Goal: Task Accomplishment & Management: Manage account settings

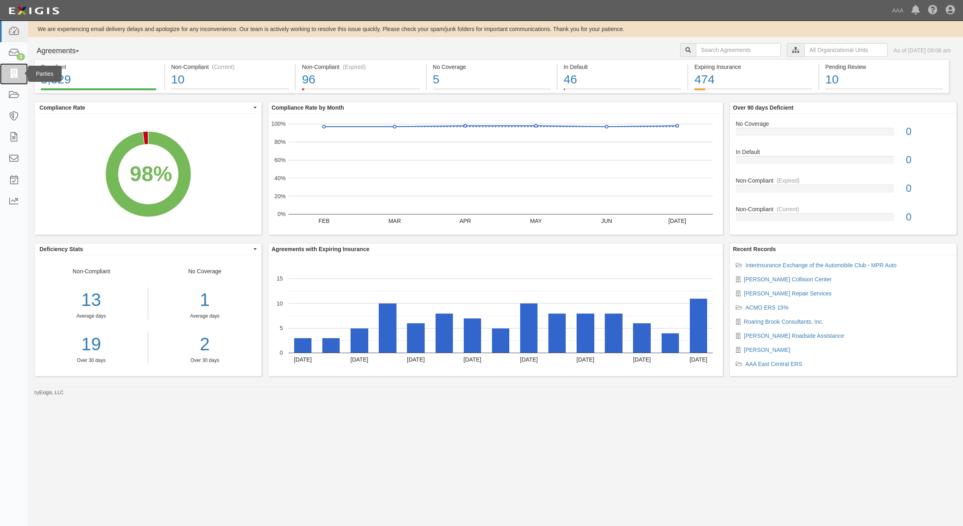
click at [8, 75] on icon at bounding box center [13, 73] width 11 height 9
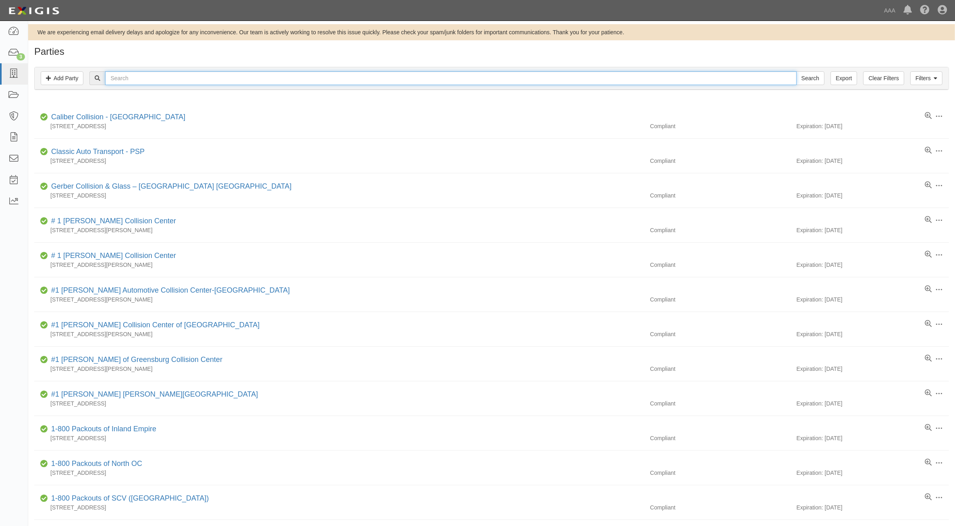
click at [237, 75] on input "text" at bounding box center [451, 78] width 692 height 14
type input "[PERSON_NAME]"
click at [797, 71] on input "Search" at bounding box center [811, 78] width 28 height 14
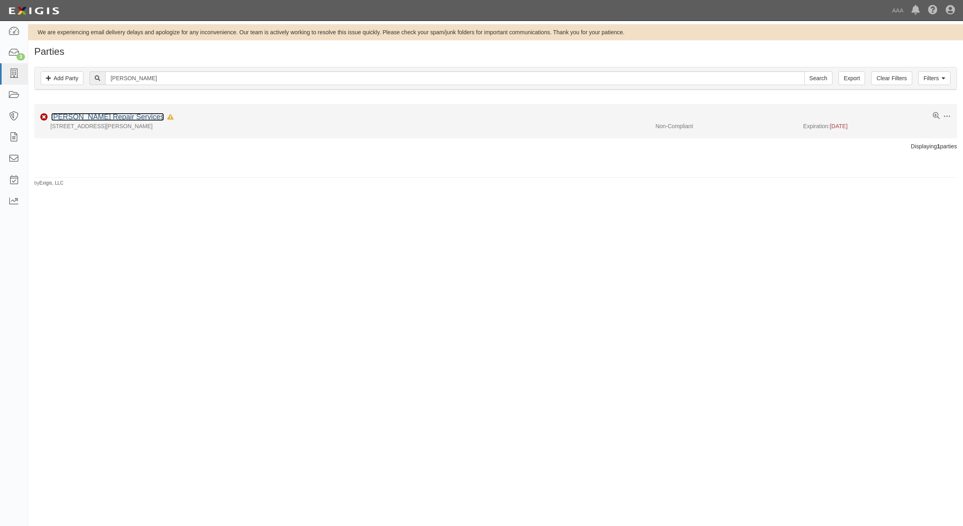
click at [101, 117] on link "Fusco Repair Services" at bounding box center [107, 117] width 113 height 8
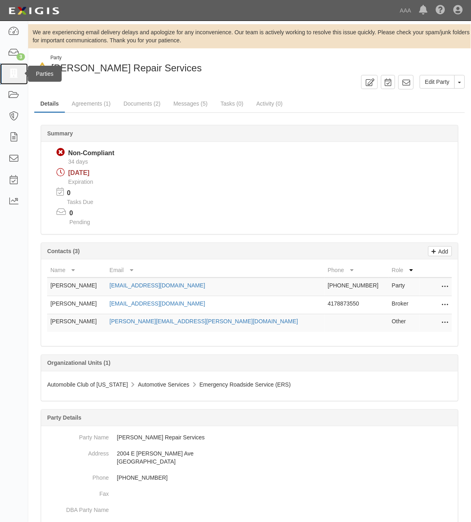
click at [17, 72] on icon at bounding box center [13, 73] width 11 height 9
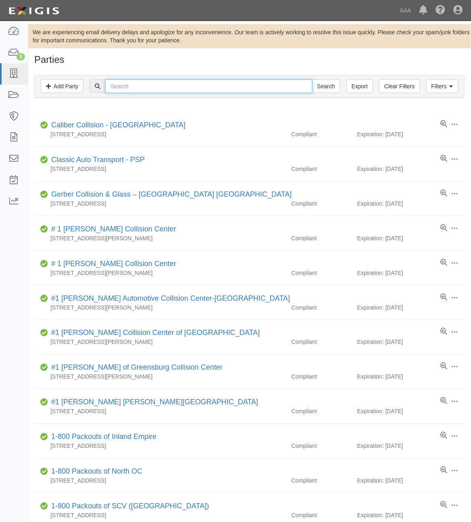
click at [205, 85] on input "text" at bounding box center [208, 86] width 207 height 14
paste input "20761"
type input "20761"
click at [332, 89] on input "Search" at bounding box center [326, 86] width 28 height 14
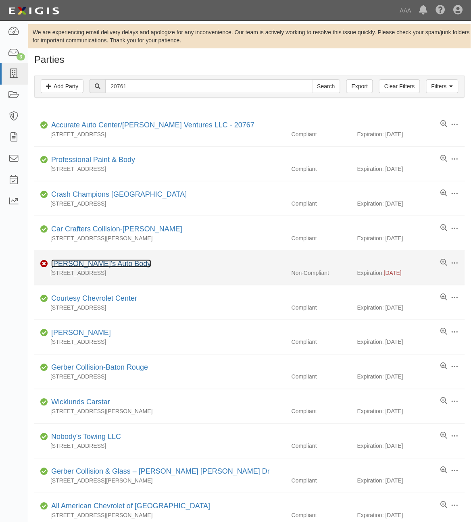
click at [93, 263] on link "Phillip's Auto Body" at bounding box center [101, 264] width 100 height 8
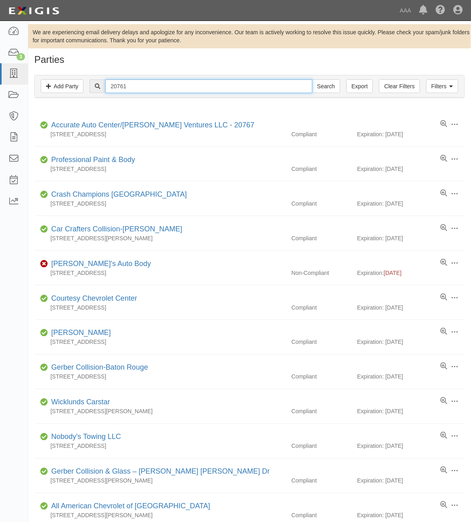
click at [134, 82] on input "20761" at bounding box center [208, 86] width 207 height 14
paste input "79818"
type input "279818"
click at [325, 89] on input "Search" at bounding box center [326, 86] width 28 height 14
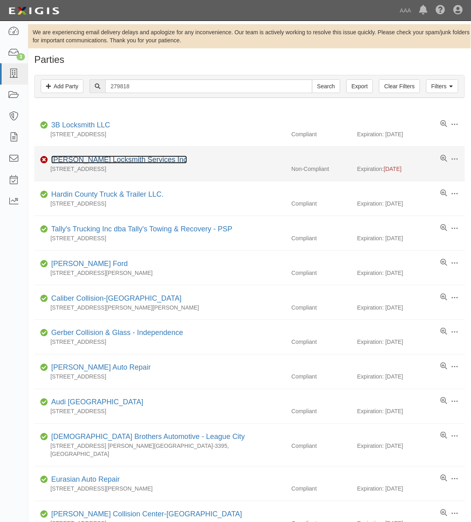
click at [120, 160] on link "[PERSON_NAME] Locksmith Services Inc" at bounding box center [119, 160] width 136 height 8
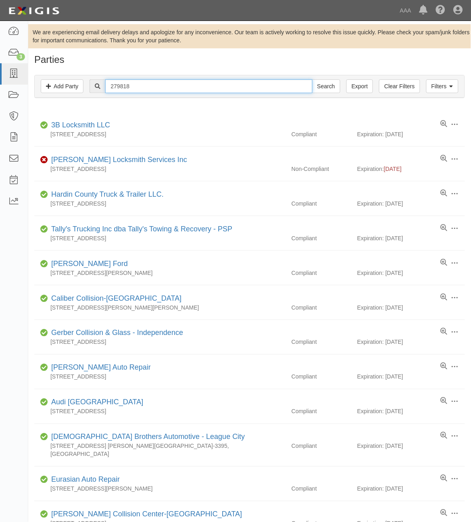
click at [140, 82] on input "279818" at bounding box center [208, 86] width 207 height 14
paste input "1130"
type input "1130"
click at [325, 87] on input "Search" at bounding box center [326, 86] width 28 height 14
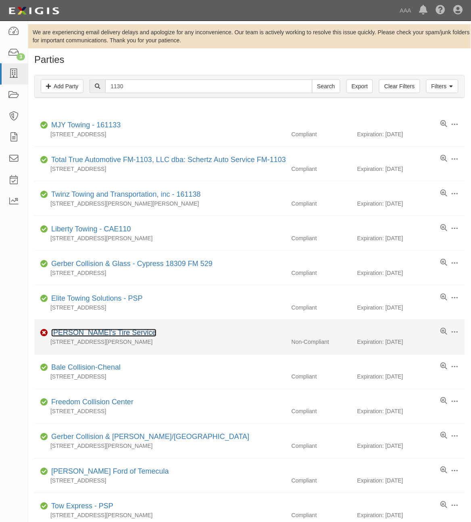
click at [93, 331] on link "Greg's Tire Service" at bounding box center [103, 333] width 105 height 8
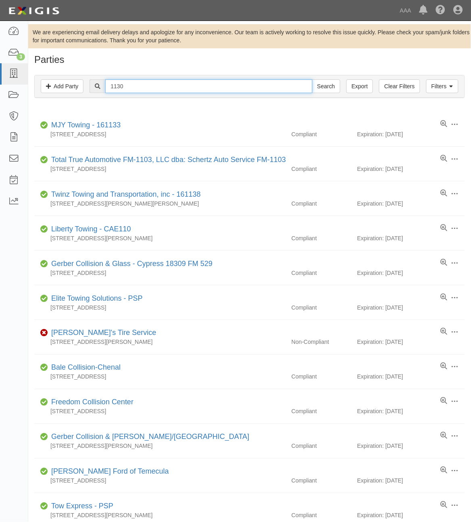
click at [134, 87] on input "1130" at bounding box center [208, 86] width 207 height 14
paste input "366114"
type input "366114"
click at [320, 88] on input "Search" at bounding box center [326, 86] width 28 height 14
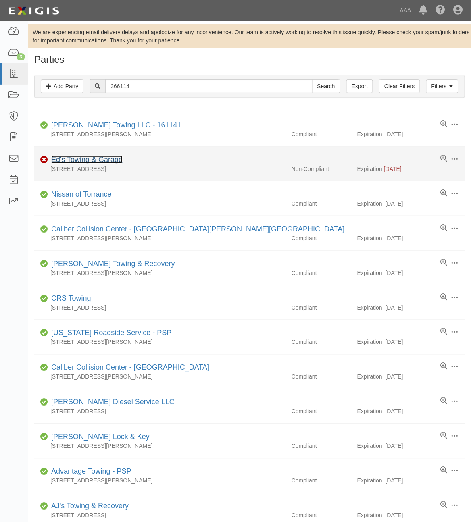
click at [104, 160] on link "Ed's Towing & Garage" at bounding box center [86, 160] width 71 height 8
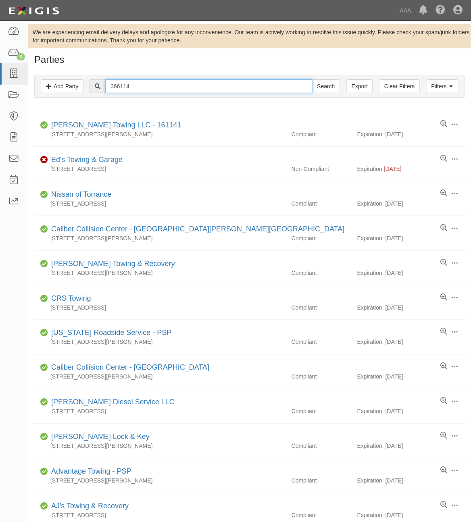
click at [151, 87] on input "366114" at bounding box center [208, 86] width 207 height 14
paste input "CC113301"
type input "CC113301"
click at [333, 85] on input "Search" at bounding box center [326, 86] width 28 height 14
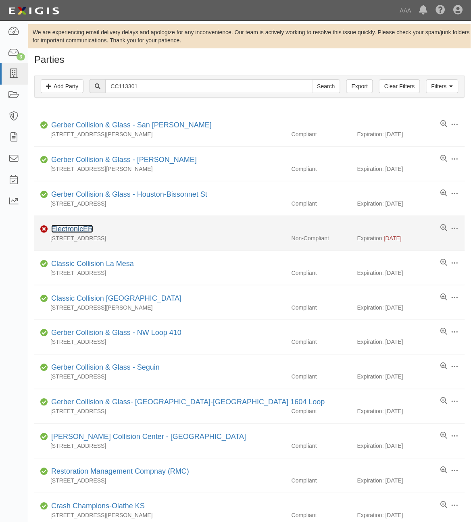
click at [85, 229] on link "ElectronicER" at bounding box center [72, 229] width 42 height 8
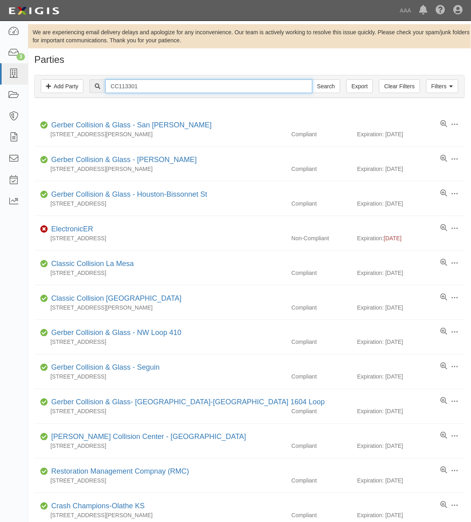
click at [142, 87] on input "CC113301" at bounding box center [208, 86] width 207 height 14
paste input "49758"
type input "CC149758"
click at [317, 89] on input "Search" at bounding box center [326, 86] width 28 height 14
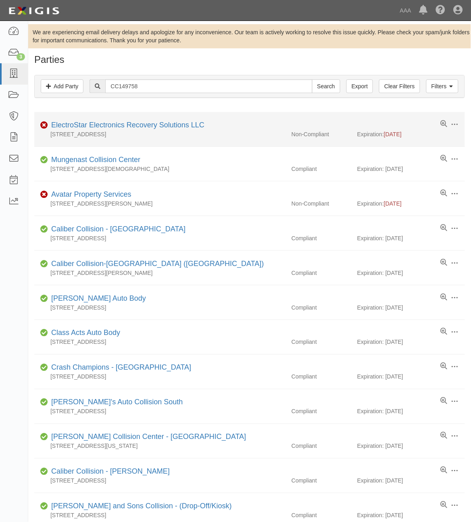
click at [98, 120] on div "ElectroStar Electronics Recovery Solutions LLC" at bounding box center [126, 125] width 156 height 10
click at [99, 125] on link "ElectroStar Electronics Recovery Solutions LLC" at bounding box center [127, 125] width 153 height 8
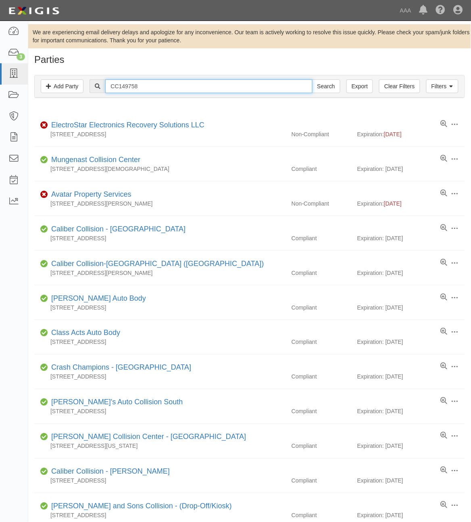
click at [135, 87] on input "CC149758" at bounding box center [208, 86] width 207 height 14
paste input "61463"
type input "CC161463"
click at [330, 86] on input "Search" at bounding box center [326, 86] width 28 height 14
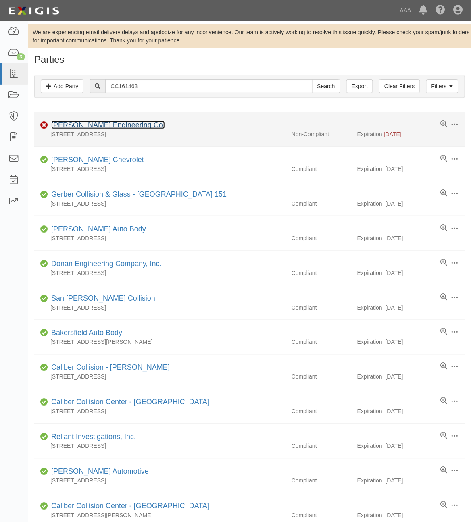
click at [97, 126] on link "Haag Engineering Co." at bounding box center [108, 125] width 114 height 8
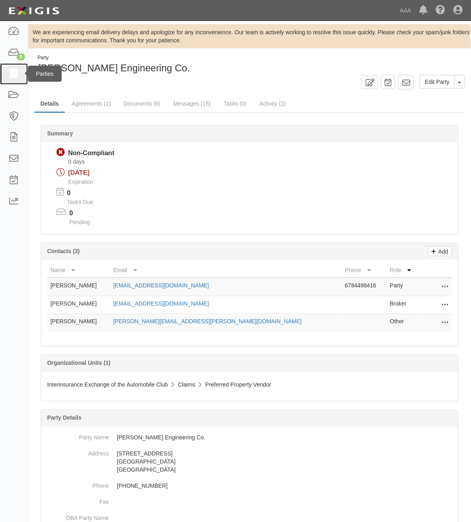
click at [8, 81] on link at bounding box center [14, 73] width 28 height 21
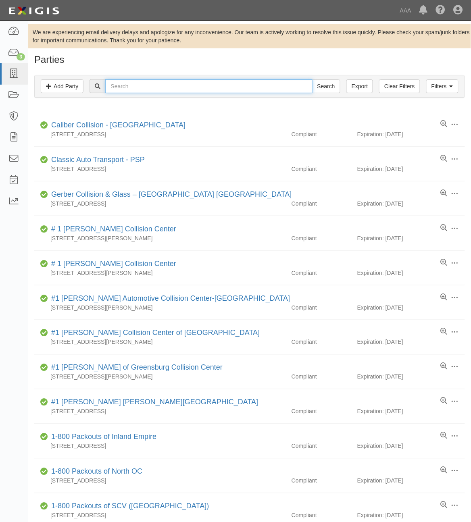
click at [170, 83] on input "text" at bounding box center [208, 86] width 207 height 14
type input "Car Crafters"
click at [312, 79] on input "Search" at bounding box center [326, 86] width 28 height 14
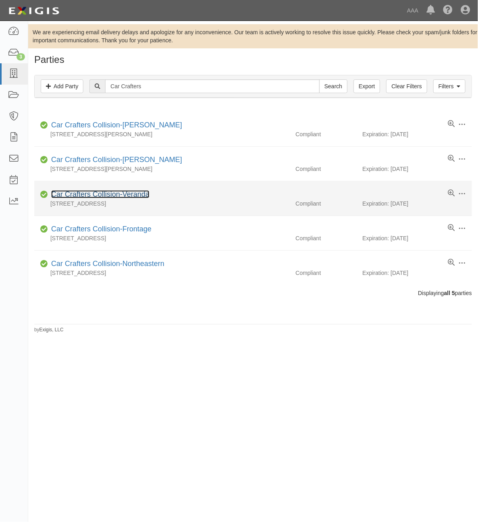
click at [130, 194] on link "Car Crafters Collision-Veranda" at bounding box center [100, 194] width 98 height 8
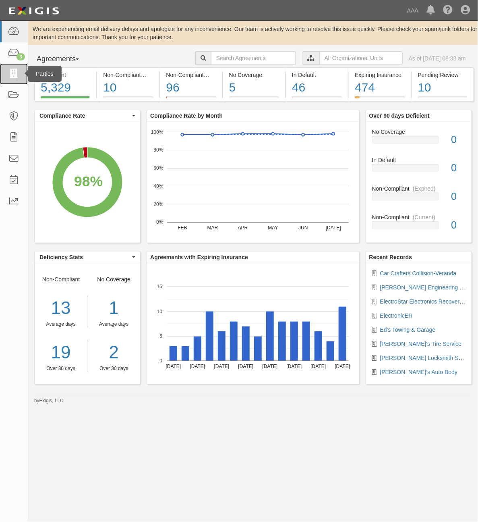
click at [18, 73] on icon at bounding box center [13, 73] width 11 height 9
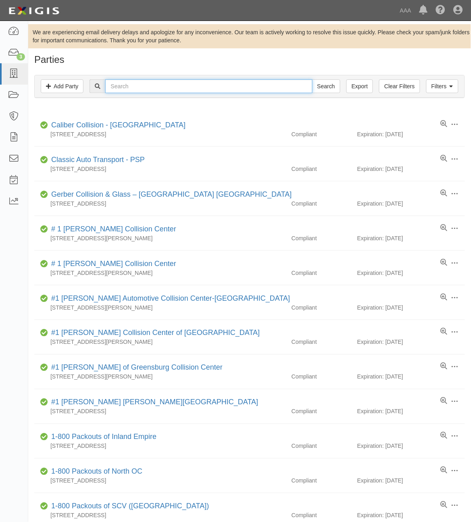
click at [206, 86] on input "text" at bounding box center [208, 86] width 207 height 14
type input "Car Crafters"
click at [312, 79] on input "Search" at bounding box center [326, 86] width 28 height 14
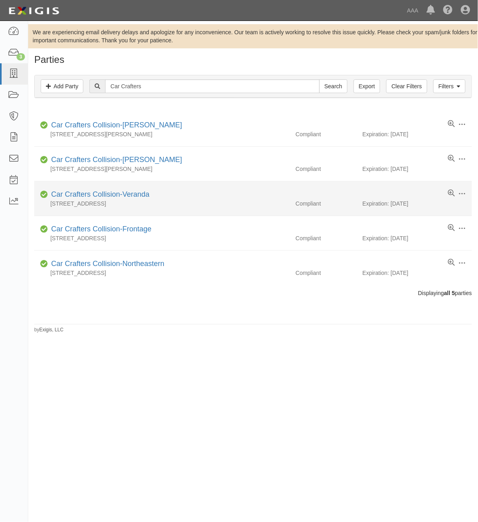
click at [127, 199] on div "Car Crafters Collision-Veranda" at bounding box center [99, 194] width 102 height 10
click at [129, 195] on link "Car Crafters Collision-Veranda" at bounding box center [100, 194] width 98 height 8
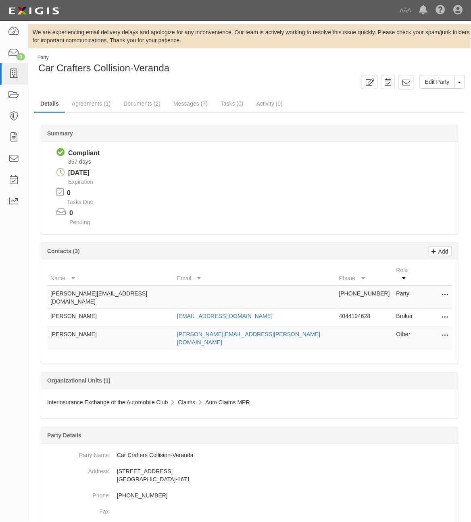
click at [444, 313] on icon at bounding box center [445, 318] width 6 height 10
click at [436, 308] on link "Edit" at bounding box center [416, 315] width 64 height 15
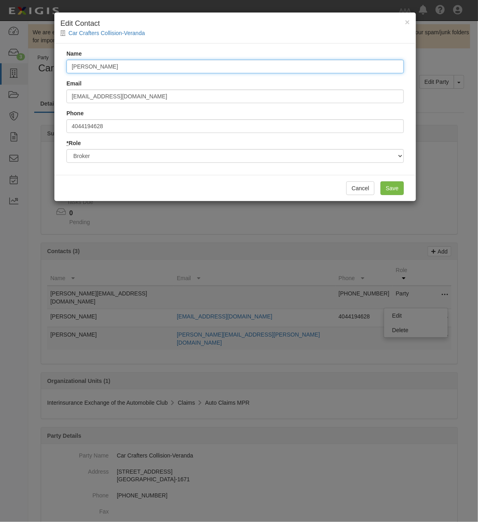
click at [280, 65] on input "[PERSON_NAME]" at bounding box center [235, 67] width 338 height 14
type input "[PERSON_NAME]"
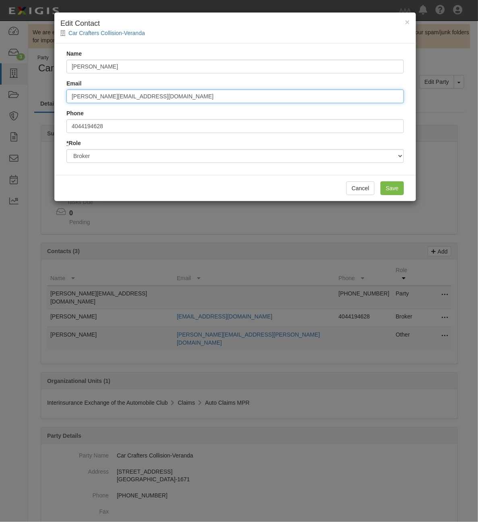
type input "[PERSON_NAME][EMAIL_ADDRESS][DOMAIN_NAME]"
click at [381, 181] on input "Save" at bounding box center [392, 188] width 23 height 14
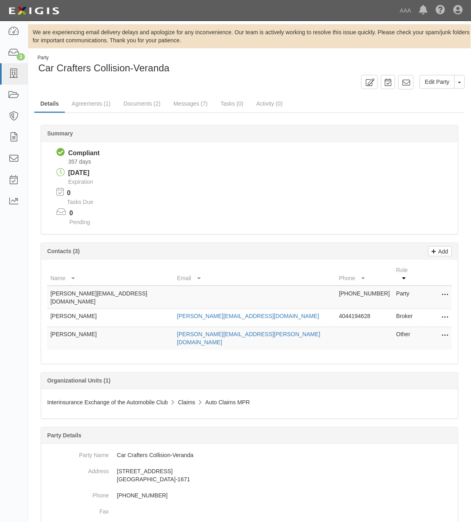
click at [444, 313] on icon at bounding box center [445, 318] width 6 height 10
click at [412, 308] on link "Edit" at bounding box center [416, 315] width 64 height 15
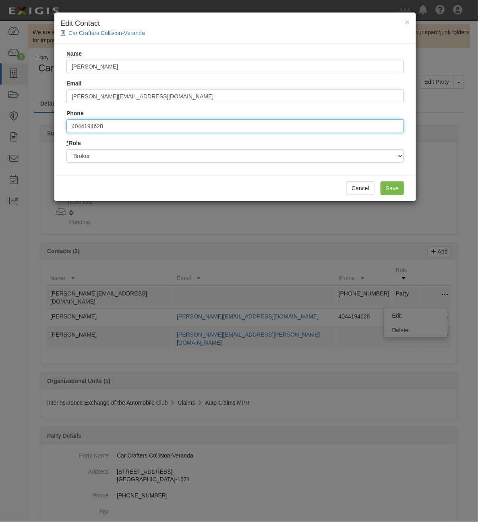
drag, startPoint x: 147, startPoint y: 129, endPoint x: 55, endPoint y: 136, distance: 92.2
click at [55, 136] on div "Name Rachel Dias Email rachel.dias01@marshmma.com Phone 4044194628 * Role Party…" at bounding box center [235, 109] width 362 height 131
type input "4809806333"
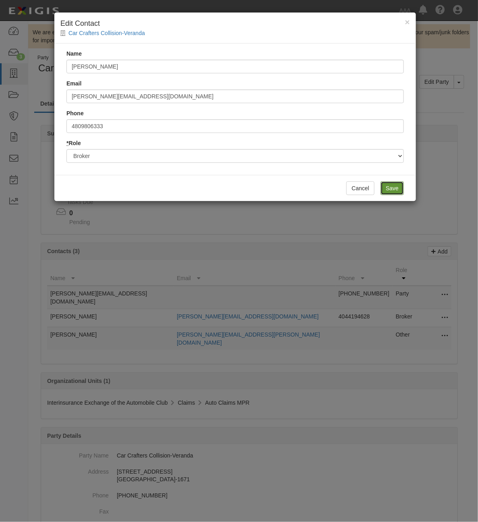
click at [395, 186] on input "Save" at bounding box center [392, 188] width 23 height 14
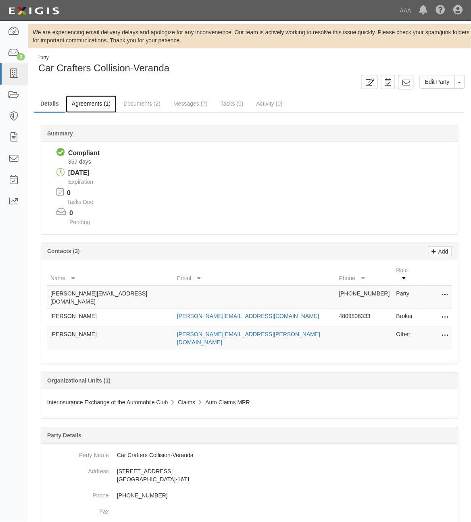
click at [103, 106] on link "Agreements (1)" at bounding box center [91, 104] width 51 height 17
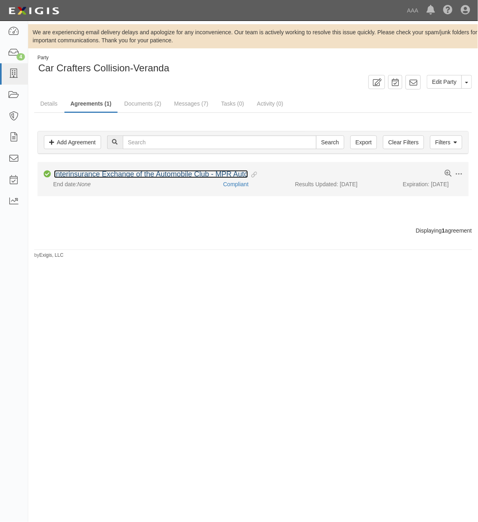
click at [224, 177] on link "Interinsurance Exchange of the Automobile Club - MPR Auto" at bounding box center [151, 174] width 194 height 8
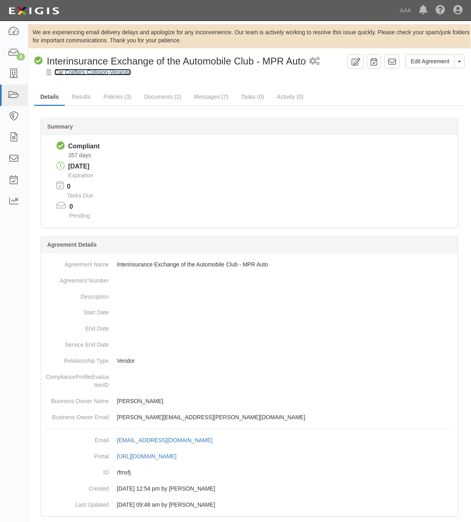
click at [120, 70] on link "Car Crafters Collision-Veranda" at bounding box center [92, 72] width 77 height 6
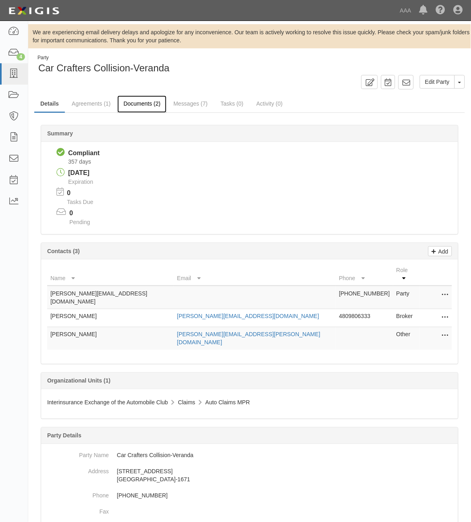
click at [142, 110] on link "Documents (2)" at bounding box center [141, 104] width 49 height 17
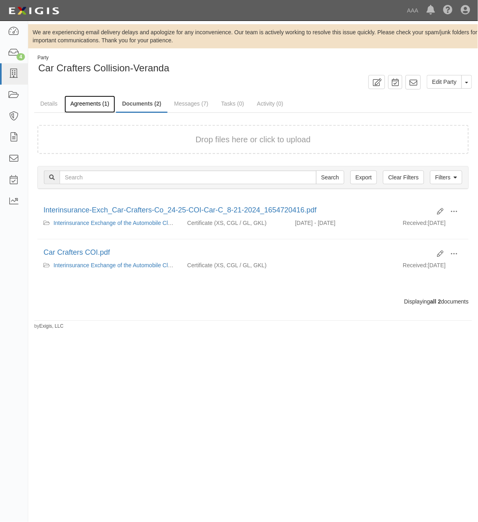
click at [83, 112] on link "Agreements (1)" at bounding box center [89, 104] width 51 height 17
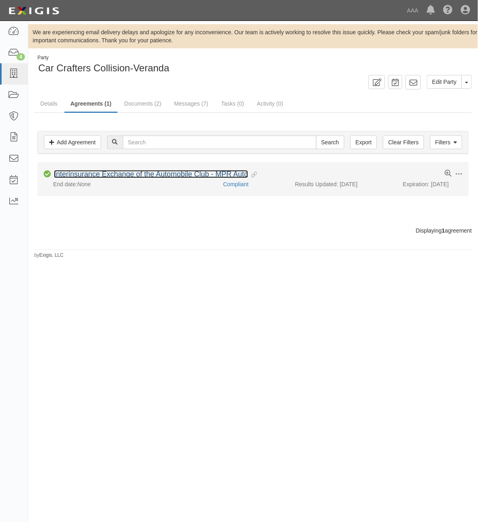
click at [100, 176] on link "Interinsurance Exchange of the Automobile Club - MPR Auto" at bounding box center [151, 174] width 194 height 8
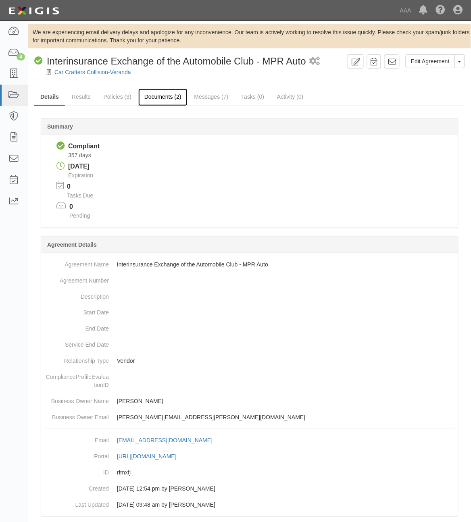
click at [166, 99] on link "Documents (2)" at bounding box center [162, 97] width 49 height 17
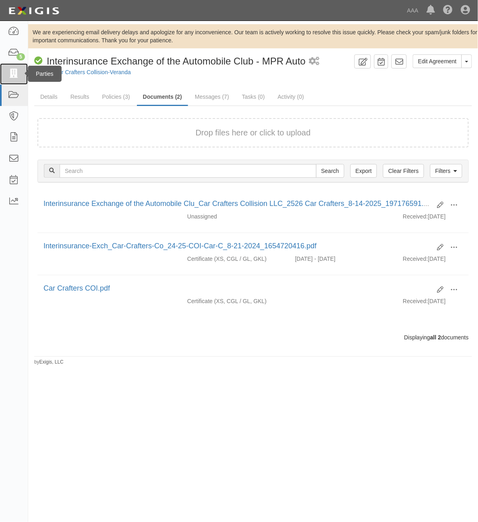
click at [17, 75] on icon at bounding box center [13, 73] width 11 height 9
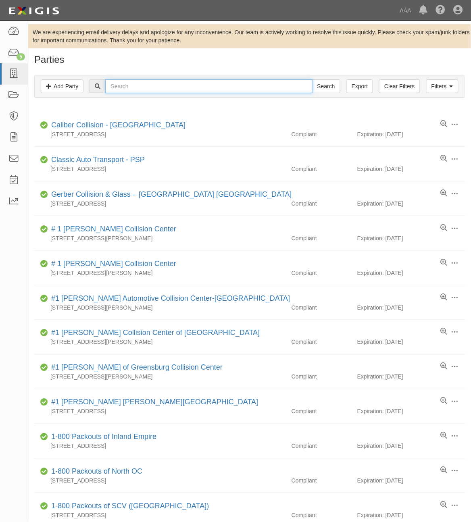
click at [170, 83] on input "text" at bounding box center [208, 86] width 207 height 14
type input "Car Crafter"
click at [312, 79] on input "Search" at bounding box center [326, 86] width 28 height 14
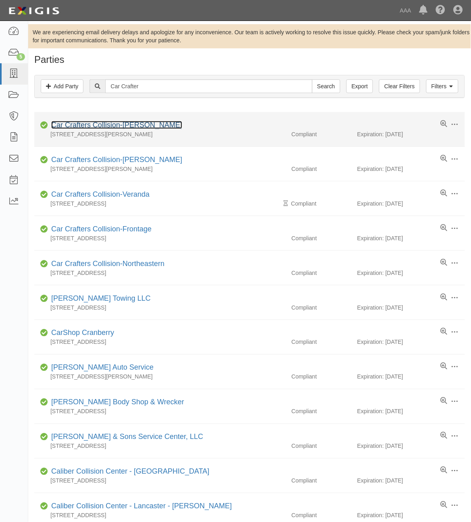
click at [120, 125] on link "Car Crafters Collision-[PERSON_NAME]" at bounding box center [116, 125] width 131 height 8
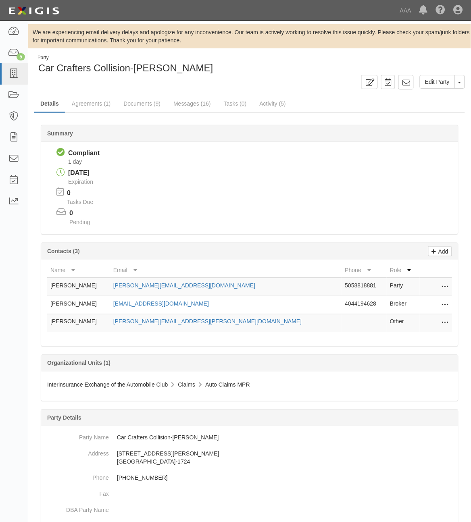
click at [444, 305] on icon at bounding box center [445, 305] width 6 height 10
click at [434, 306] on link "Edit" at bounding box center [416, 302] width 64 height 15
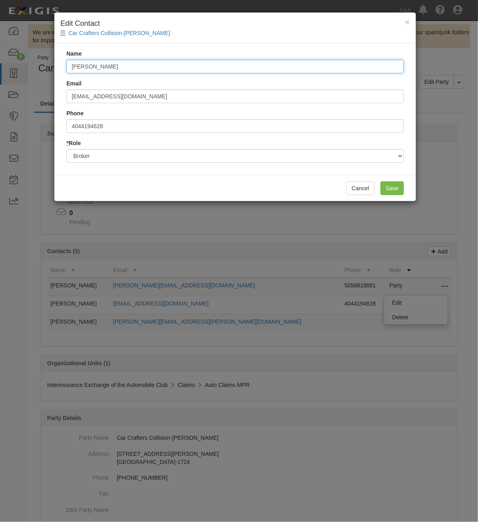
drag, startPoint x: 150, startPoint y: 69, endPoint x: 13, endPoint y: 75, distance: 137.5
click at [13, 75] on div "× Edit Contact Car Crafters Collision-Holly Name Nick Diaz Email ndiaz@sspins.c…" at bounding box center [239, 261] width 478 height 522
type input "[PERSON_NAME]"
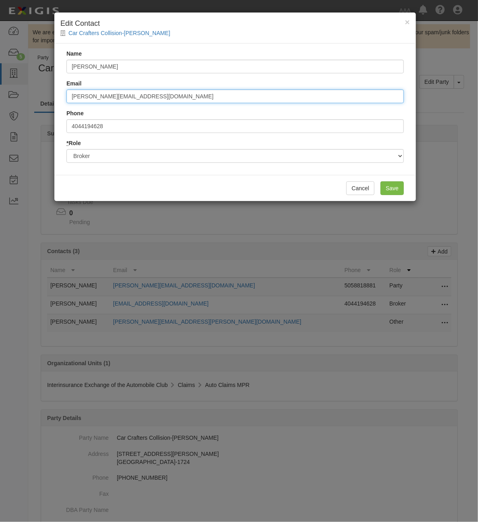
type input "[PERSON_NAME][EMAIL_ADDRESS][DOMAIN_NAME]"
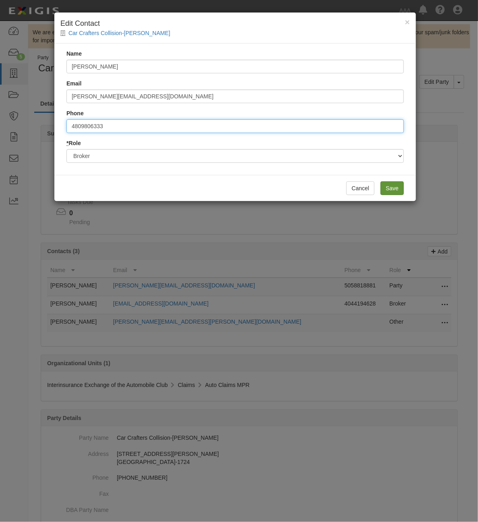
type input "4809806333"
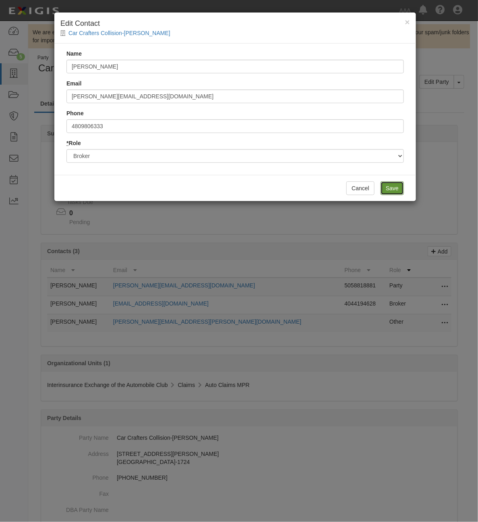
click at [393, 186] on input "Save" at bounding box center [392, 188] width 23 height 14
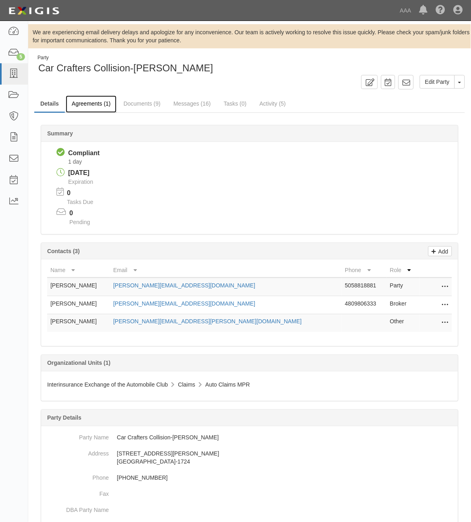
click at [90, 99] on link "Agreements (1)" at bounding box center [91, 104] width 51 height 17
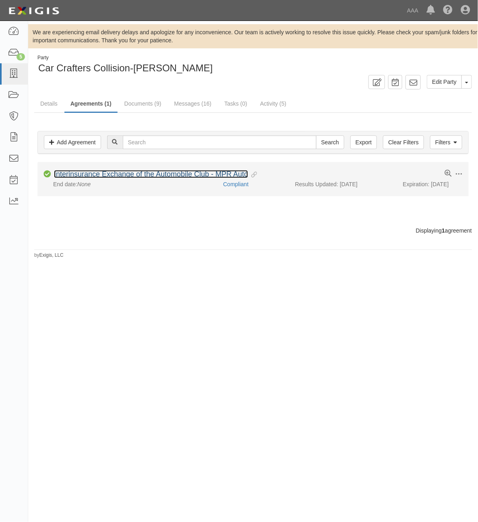
click at [198, 174] on link "Interinsurance Exchange of the Automobile Club - MPR Auto" at bounding box center [151, 174] width 194 height 8
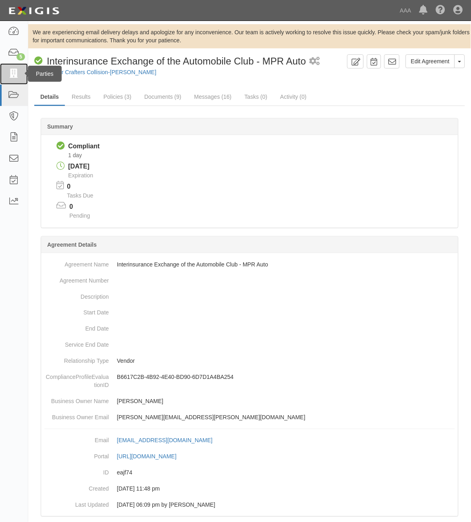
click at [11, 73] on icon at bounding box center [13, 73] width 11 height 9
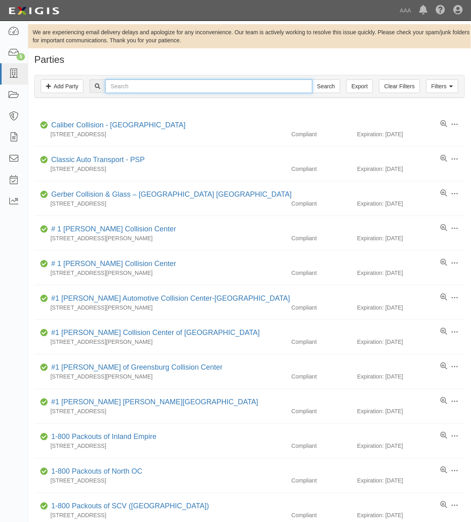
click at [166, 79] on input "text" at bounding box center [208, 86] width 207 height 14
type input "Car Crafter"
click at [312, 79] on input "Search" at bounding box center [326, 86] width 28 height 14
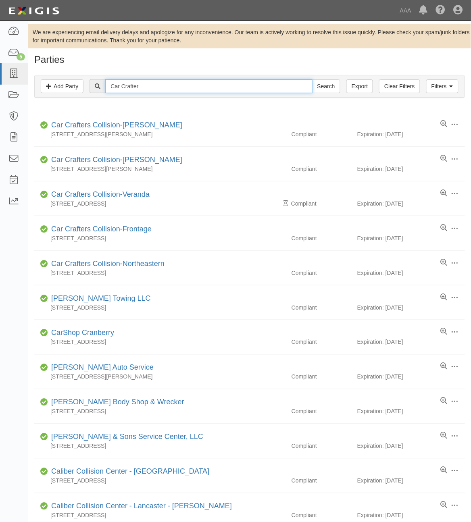
click at [166, 87] on input "Car Crafter" at bounding box center [208, 86] width 207 height 14
type input "Car Crafters"
click at [312, 79] on input "Search" at bounding box center [326, 86] width 28 height 14
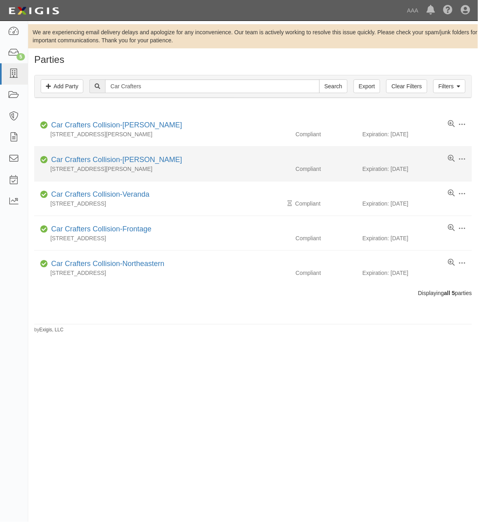
click at [129, 166] on div "600 Montano Rd NE, Albuquerque, NM 87107-4952" at bounding box center [161, 169] width 255 height 8
click at [129, 160] on link "Car Crafters Collision-[PERSON_NAME]" at bounding box center [116, 160] width 131 height 8
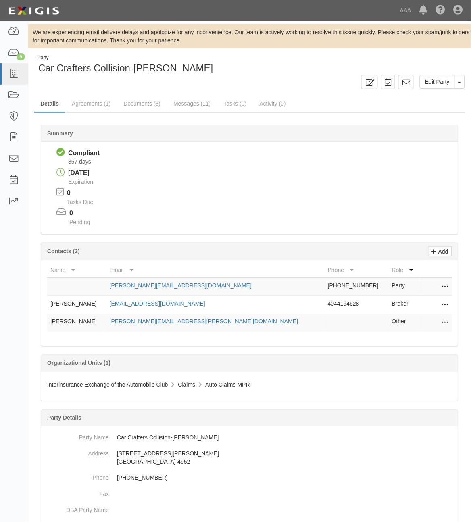
click at [445, 303] on icon at bounding box center [445, 305] width 6 height 10
click at [428, 305] on link "Edit" at bounding box center [416, 302] width 64 height 15
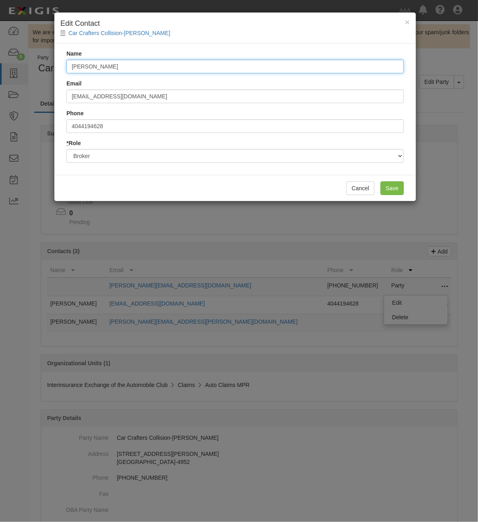
click at [138, 60] on input "Nick Diaz" at bounding box center [235, 67] width 338 height 14
type input "[PERSON_NAME]"
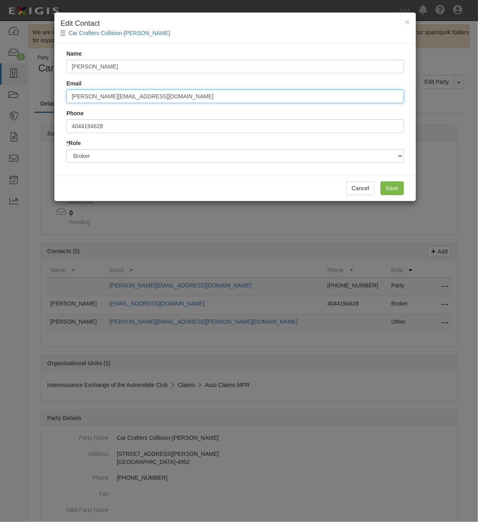
type input "[PERSON_NAME][EMAIL_ADDRESS][DOMAIN_NAME]"
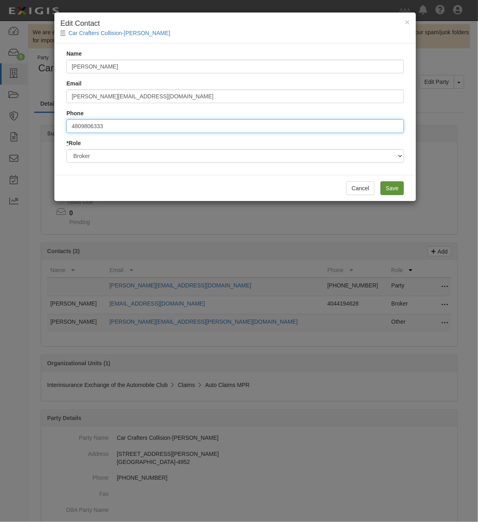
type input "4809806333"
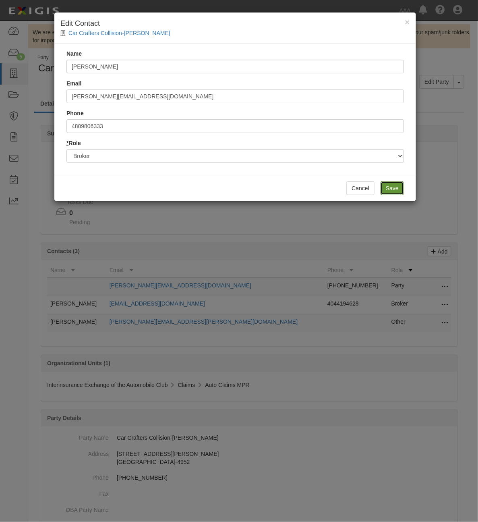
click at [393, 187] on input "Save" at bounding box center [392, 188] width 23 height 14
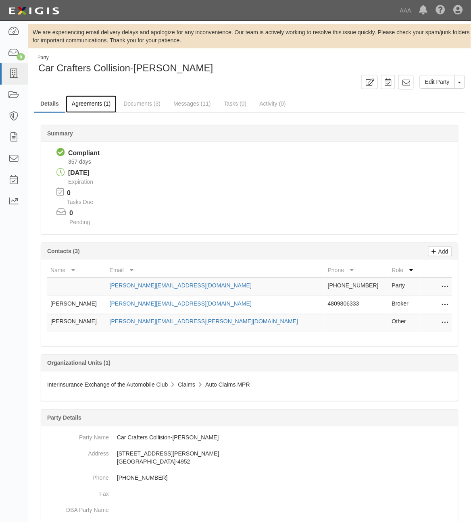
click at [92, 102] on link "Agreements (1)" at bounding box center [91, 104] width 51 height 17
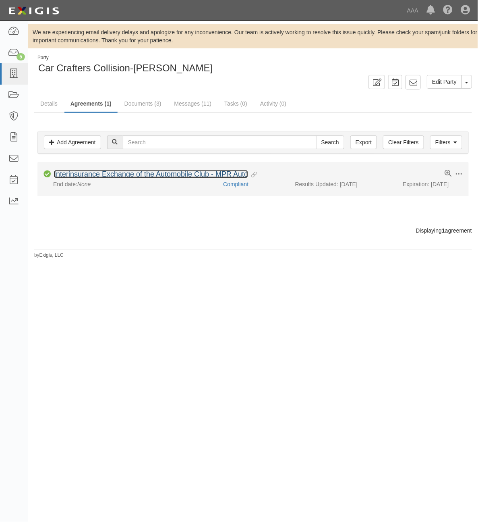
click at [178, 174] on link "Interinsurance Exchange of the Automobile Club - MPR Auto" at bounding box center [151, 174] width 194 height 8
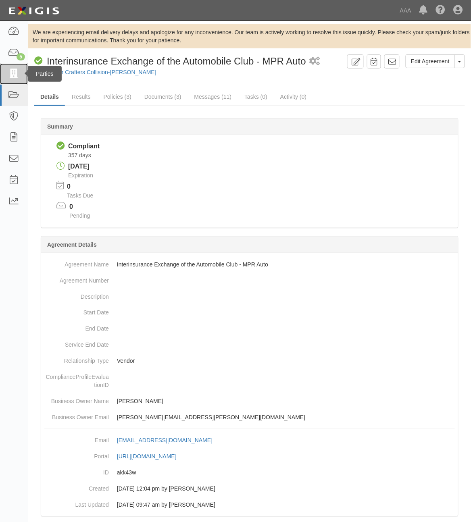
click at [16, 75] on icon at bounding box center [13, 73] width 11 height 9
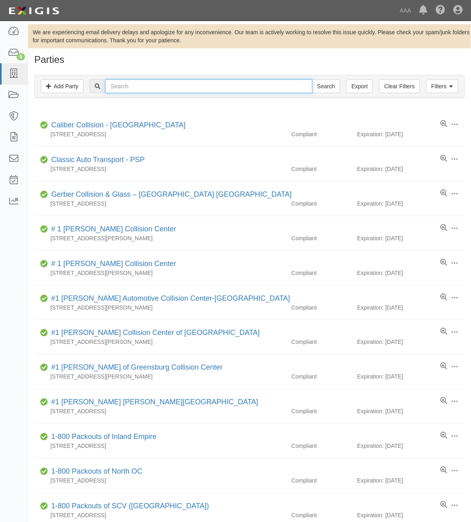
click at [145, 87] on input "text" at bounding box center [208, 86] width 207 height 14
type input "Car Crafter"
click at [312, 79] on input "Search" at bounding box center [326, 86] width 28 height 14
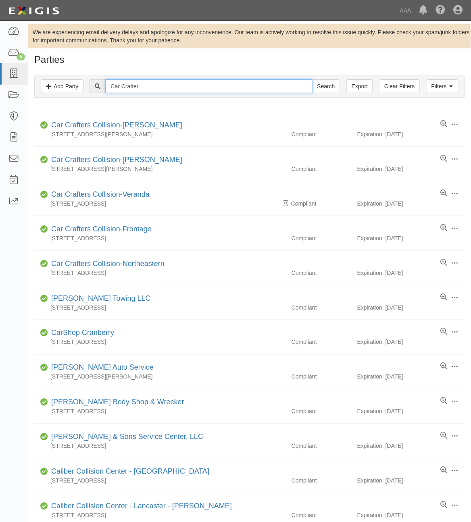
click at [151, 81] on input "Car Crafter" at bounding box center [208, 86] width 207 height 14
type input "Car Crafters"
click at [312, 79] on input "Search" at bounding box center [326, 86] width 28 height 14
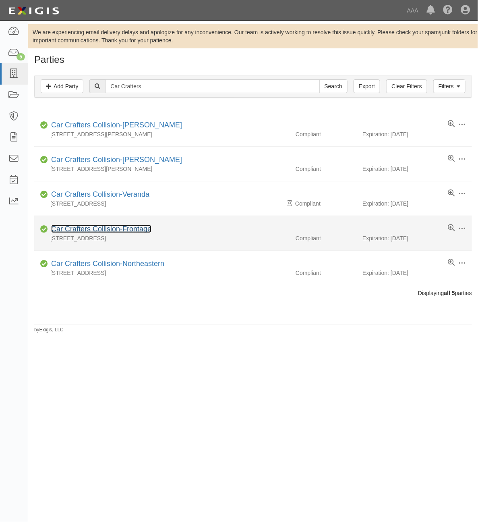
click at [136, 233] on link "Car Crafters Collision-Frontage" at bounding box center [101, 229] width 100 height 8
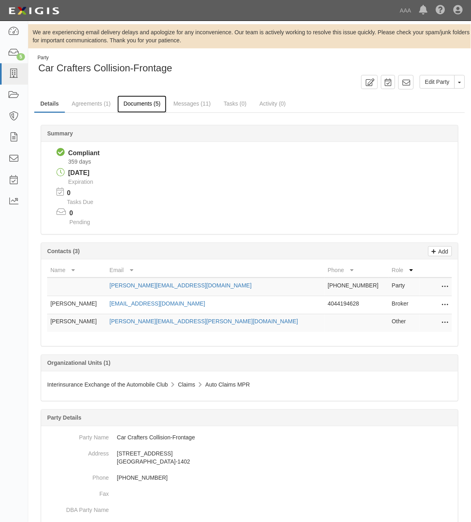
click at [143, 107] on link "Documents (5)" at bounding box center [141, 104] width 49 height 17
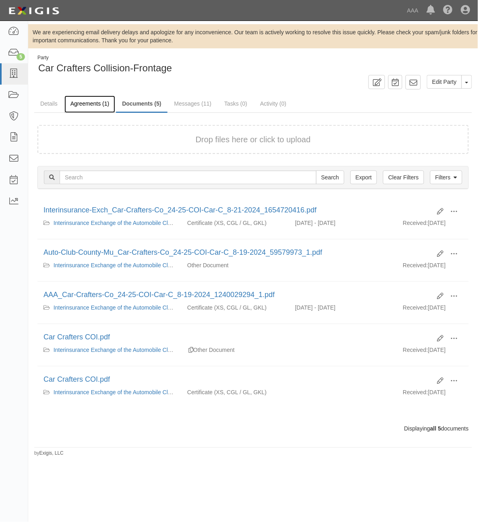
click at [87, 104] on link "Agreements (1)" at bounding box center [89, 104] width 51 height 17
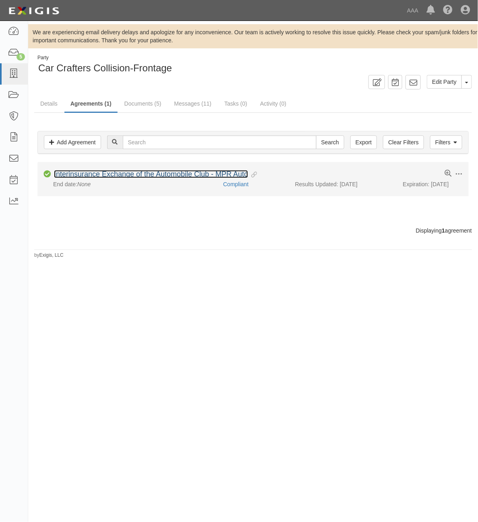
click at [116, 177] on link "Interinsurance Exchange of the Automobile Club - MPR Auto" at bounding box center [151, 174] width 194 height 8
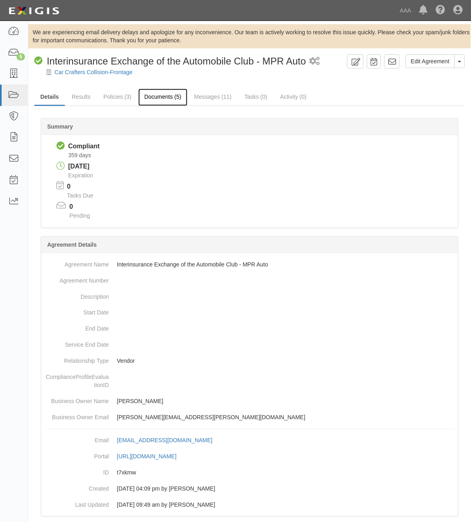
click at [168, 98] on link "Documents (5)" at bounding box center [162, 97] width 49 height 17
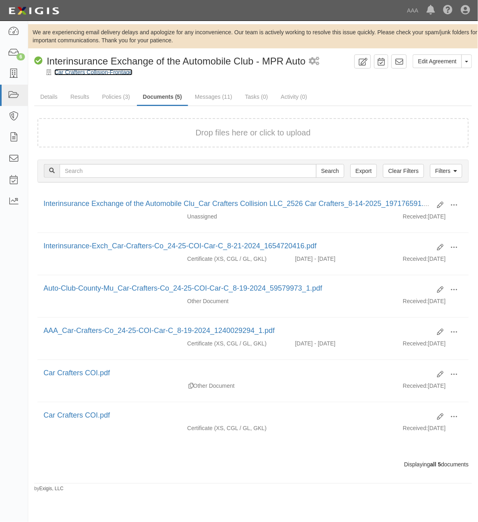
click at [98, 72] on link "Car Crafters Collision-Frontage" at bounding box center [93, 72] width 78 height 6
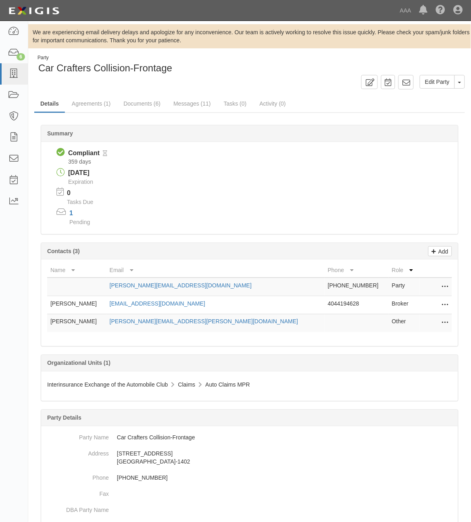
click at [444, 303] on icon at bounding box center [445, 305] width 6 height 10
click at [432, 305] on link "Edit" at bounding box center [416, 302] width 64 height 15
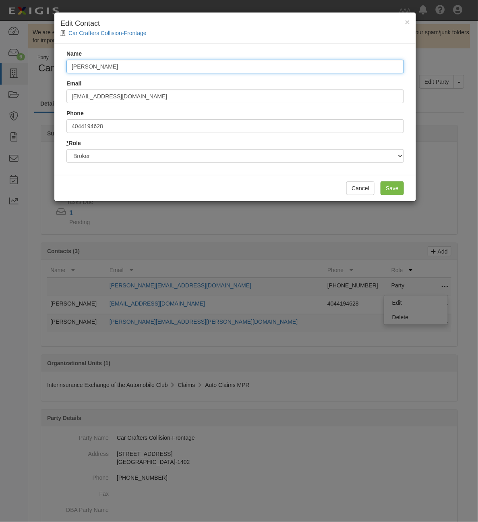
click at [140, 64] on input "Nick Diaz" at bounding box center [235, 67] width 338 height 14
type input "Rachel Dias"
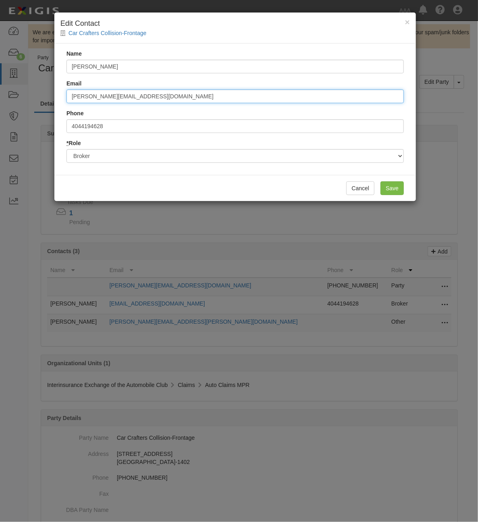
type input "rachel.dias01@marshmma.com"
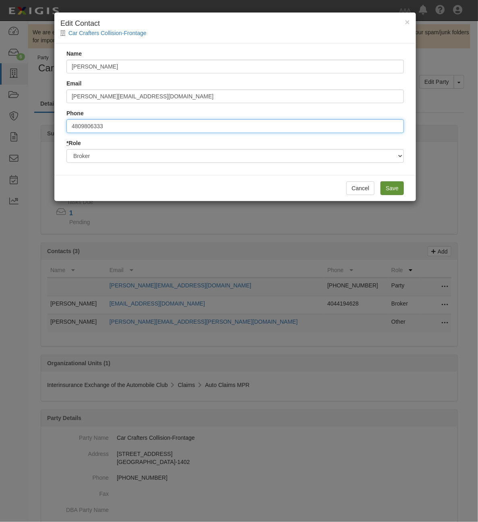
type input "4809806333"
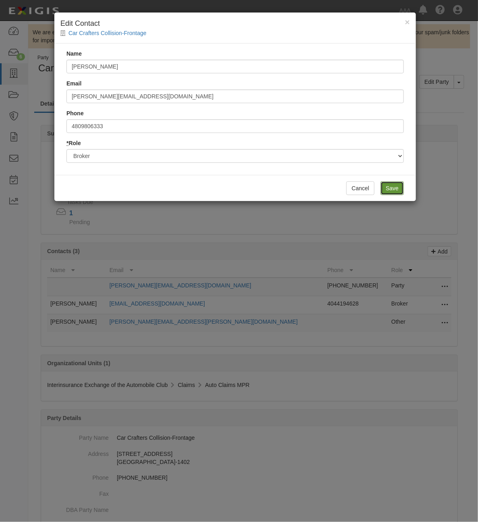
click at [396, 191] on input "Save" at bounding box center [392, 188] width 23 height 14
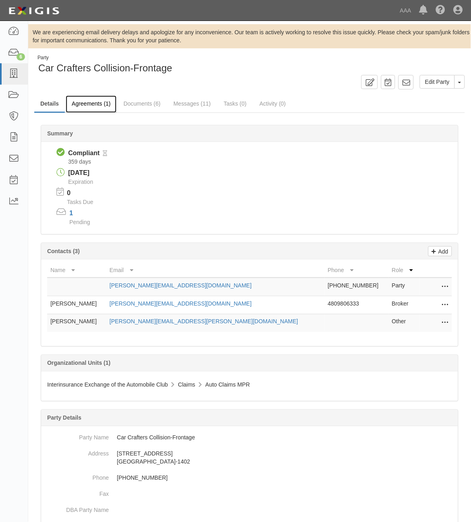
click at [95, 102] on link "Agreements (1)" at bounding box center [91, 104] width 51 height 17
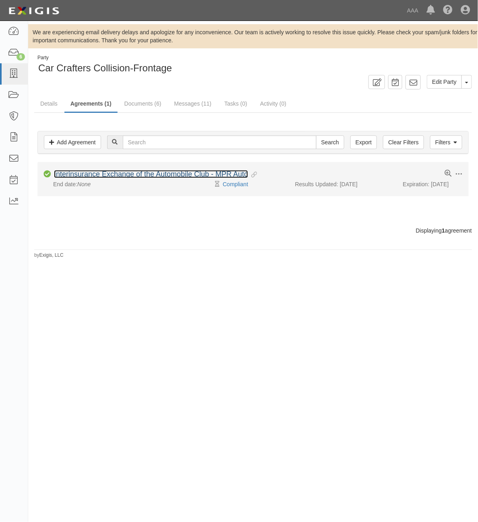
click at [168, 174] on link "Interinsurance Exchange of the Automobile Club - MPR Auto" at bounding box center [151, 174] width 194 height 8
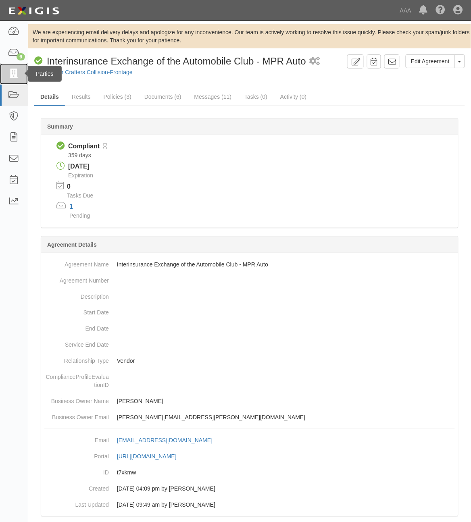
click at [3, 73] on link at bounding box center [14, 73] width 28 height 21
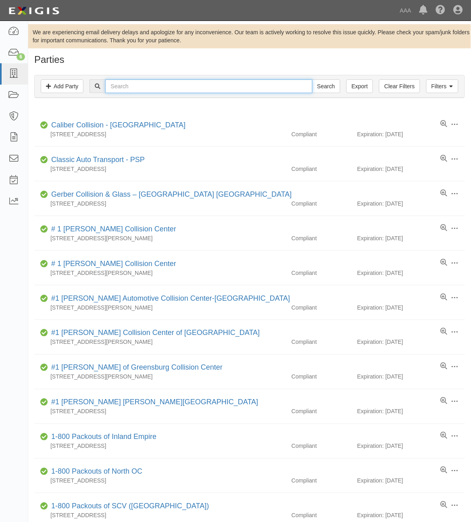
click at [131, 91] on input "text" at bounding box center [208, 86] width 207 height 14
type input "Car Crafters"
click at [312, 79] on input "Search" at bounding box center [326, 86] width 28 height 14
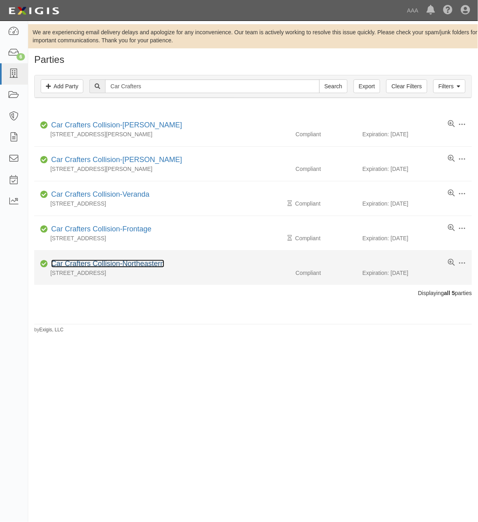
click at [138, 266] on link "Car Crafters Collision-Northeastern" at bounding box center [107, 264] width 113 height 8
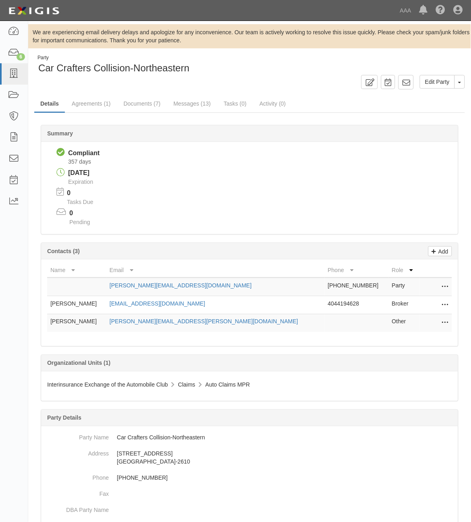
click at [446, 304] on icon at bounding box center [445, 305] width 6 height 10
click at [434, 307] on link "Edit" at bounding box center [416, 302] width 64 height 15
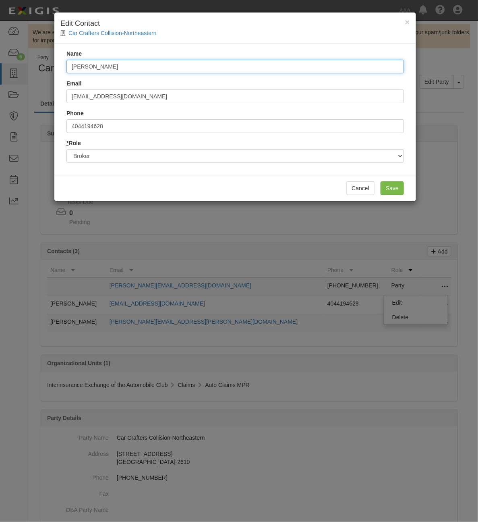
drag, startPoint x: 169, startPoint y: 60, endPoint x: 135, endPoint y: 71, distance: 35.7
click at [135, 71] on input "Nick Diaz" at bounding box center [235, 67] width 338 height 14
drag, startPoint x: 135, startPoint y: 71, endPoint x: 26, endPoint y: 69, distance: 108.8
click at [26, 69] on div "× Edit Contact Car Crafters Collision-Northeastern Name Nick Diaz Email ndiaz@s…" at bounding box center [239, 261] width 478 height 522
type input "Rachel Dias"
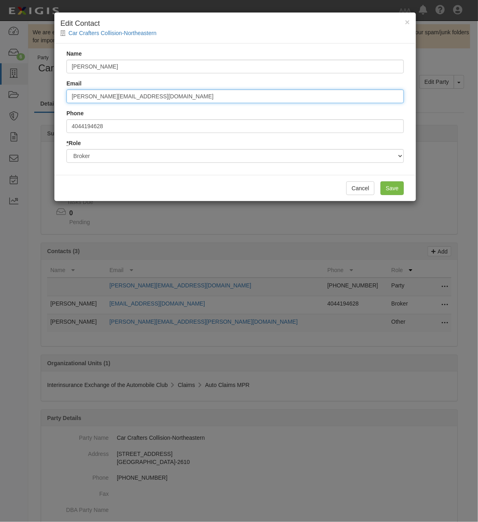
type input "[PERSON_NAME][EMAIL_ADDRESS][DOMAIN_NAME]"
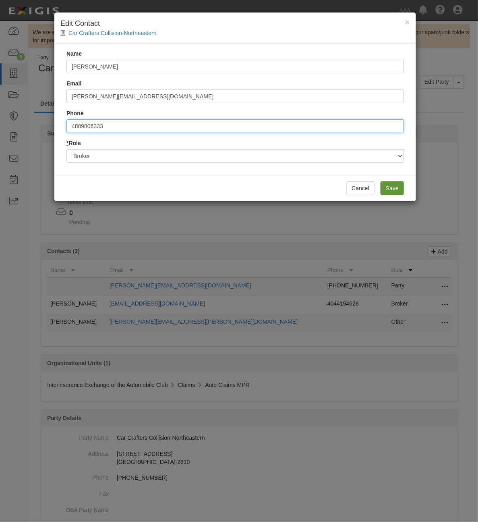
type input "4809806333"
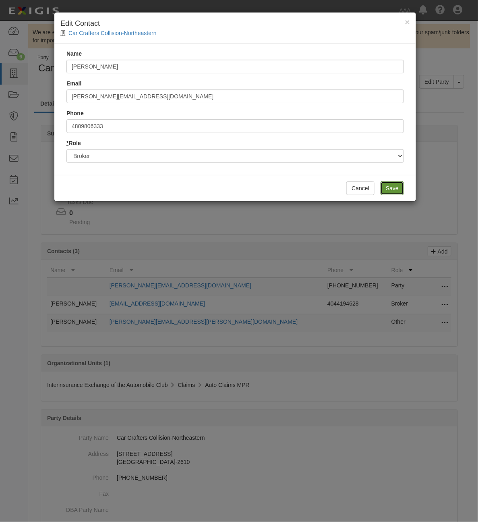
click at [402, 190] on input "Save" at bounding box center [392, 188] width 23 height 14
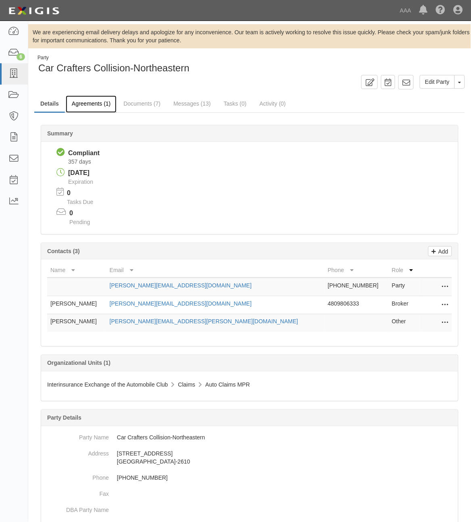
click at [87, 101] on link "Agreements (1)" at bounding box center [91, 104] width 51 height 17
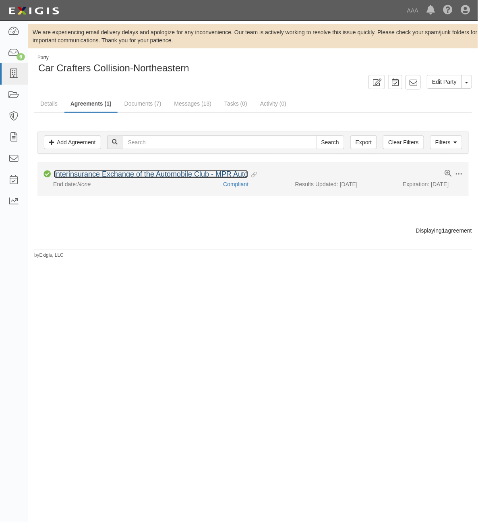
click at [165, 176] on link "Interinsurance Exchange of the Automobile Club - MPR Auto" at bounding box center [151, 174] width 194 height 8
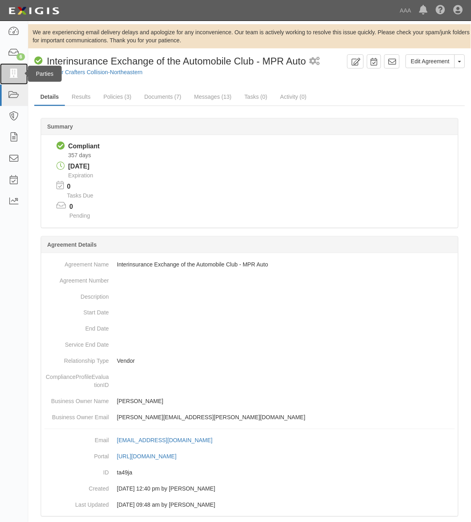
click at [10, 79] on link at bounding box center [14, 73] width 28 height 21
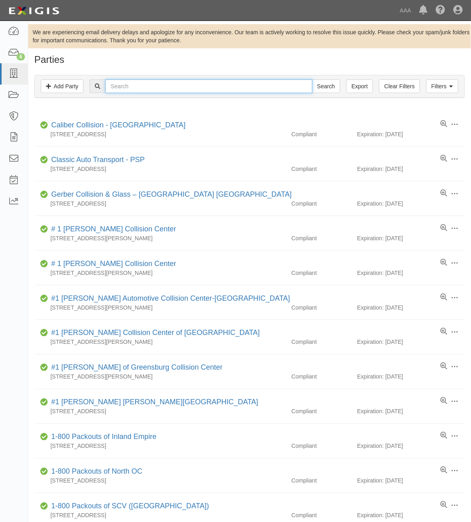
click at [238, 91] on input "text" at bounding box center [208, 86] width 207 height 14
click at [178, 90] on input "text" at bounding box center [208, 86] width 207 height 14
type input "554118"
click at [312, 79] on input "Search" at bounding box center [326, 86] width 28 height 14
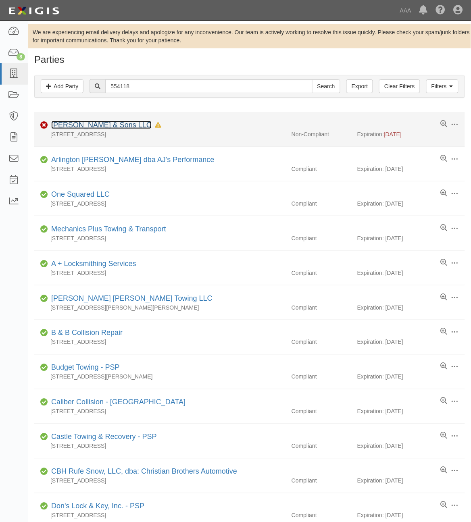
click at [79, 123] on link "Azar & Sons LLC" at bounding box center [101, 125] width 100 height 8
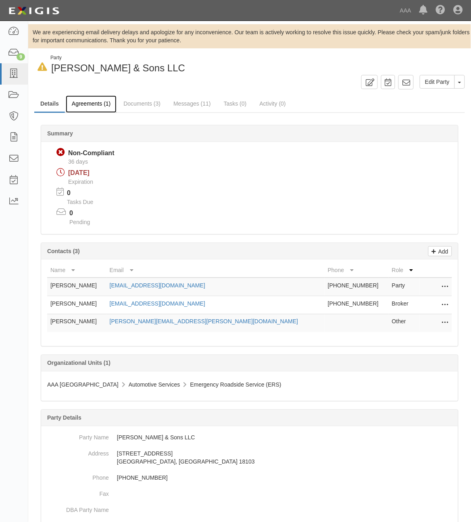
click at [95, 104] on link "Agreements (1)" at bounding box center [91, 104] width 51 height 17
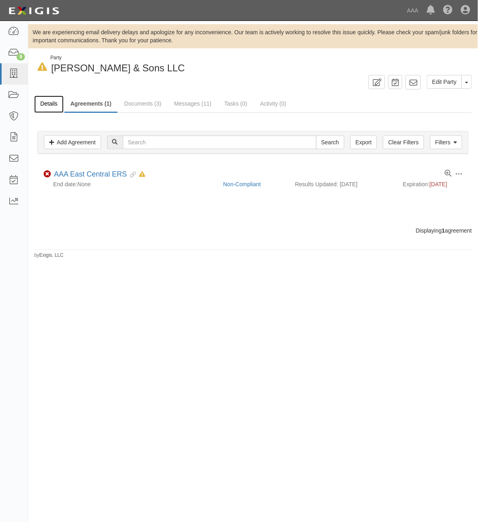
click at [50, 100] on link "Details" at bounding box center [48, 104] width 29 height 17
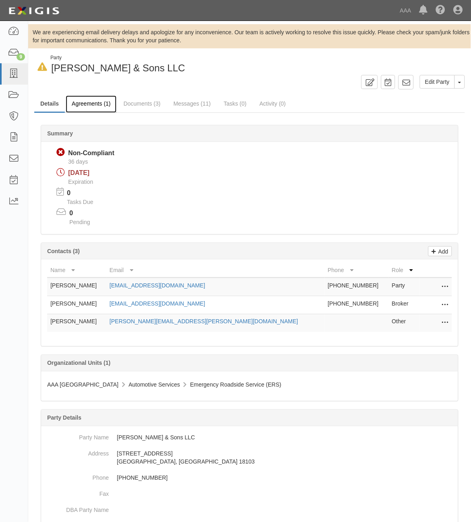
click at [93, 111] on link "Agreements (1)" at bounding box center [91, 104] width 51 height 17
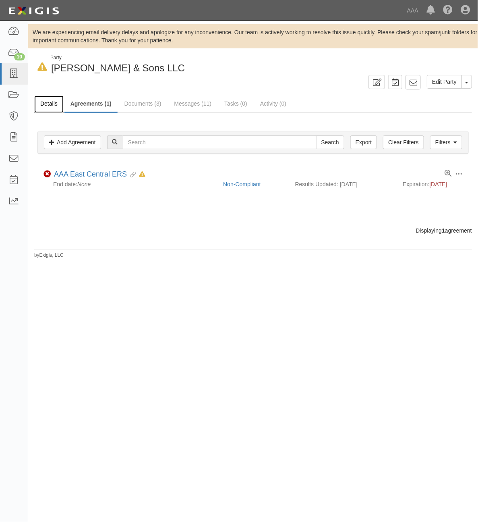
click at [48, 104] on link "Details" at bounding box center [48, 104] width 29 height 17
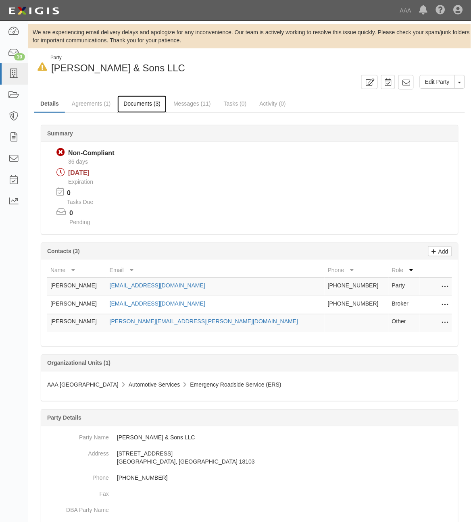
click at [141, 104] on link "Documents (3)" at bounding box center [141, 104] width 49 height 17
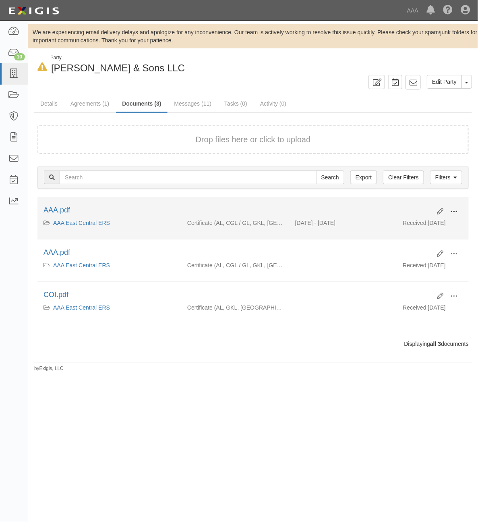
click at [452, 212] on span at bounding box center [454, 211] width 7 height 7
click at [411, 224] on link "View" at bounding box center [415, 223] width 64 height 15
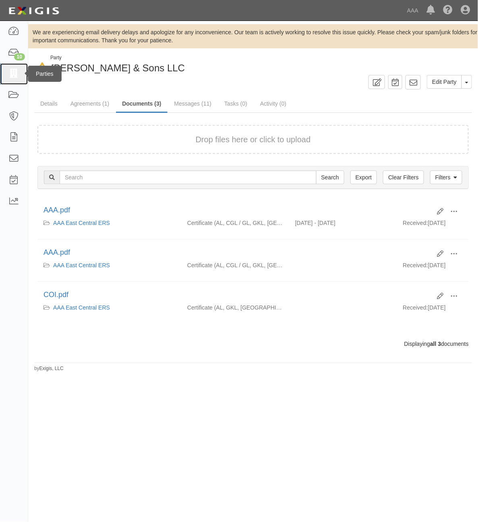
click at [17, 75] on icon at bounding box center [13, 73] width 11 height 9
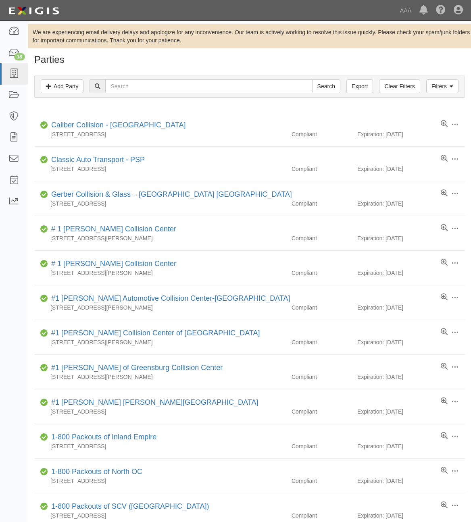
click at [196, 88] on input "text" at bounding box center [208, 86] width 207 height 14
type input "279313"
click at [331, 88] on input "Search" at bounding box center [326, 86] width 28 height 14
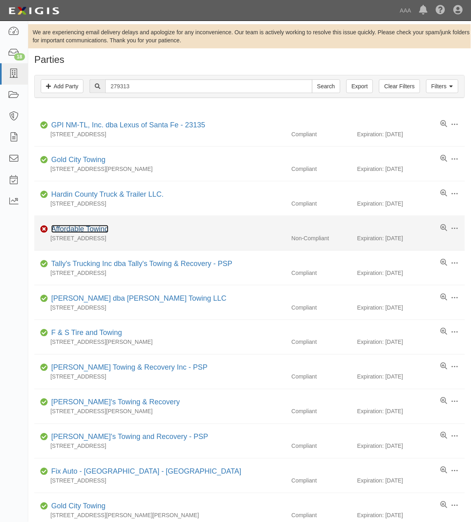
click at [104, 233] on link "Affordable Towing" at bounding box center [79, 229] width 57 height 8
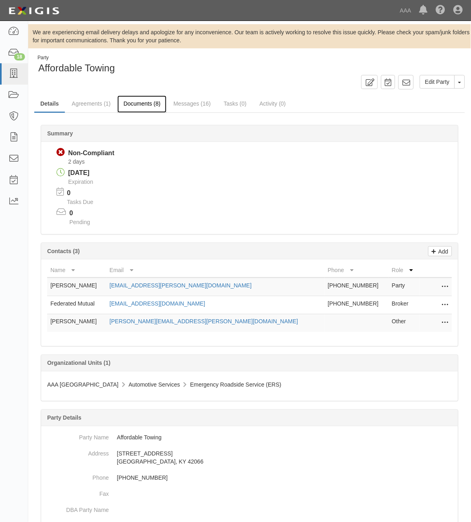
click at [144, 108] on link "Documents (8)" at bounding box center [141, 104] width 49 height 17
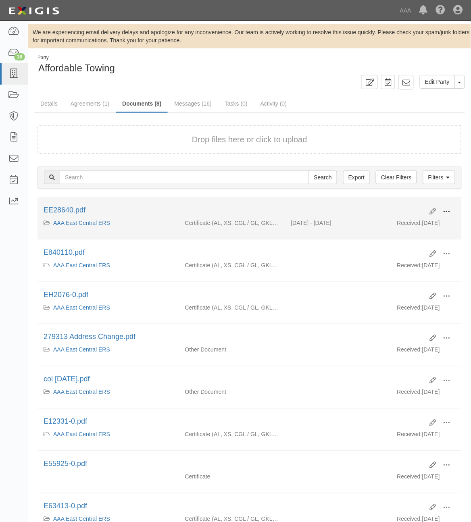
click at [447, 210] on span at bounding box center [446, 211] width 7 height 7
click at [408, 226] on link "View" at bounding box center [408, 223] width 64 height 15
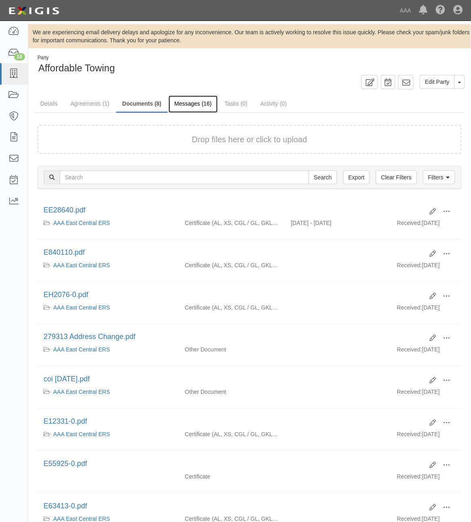
click at [197, 106] on link "Messages (16)" at bounding box center [193, 104] width 50 height 17
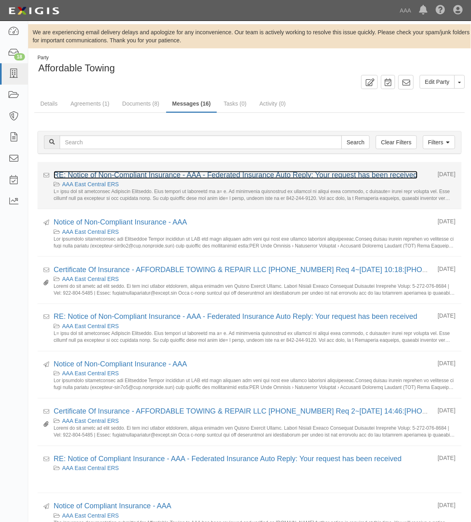
click at [315, 174] on link "RE: Notice of Non-Compliant Insurance - AAA - Federated Insurance Auto Reply: Y…" at bounding box center [236, 175] width 364 height 8
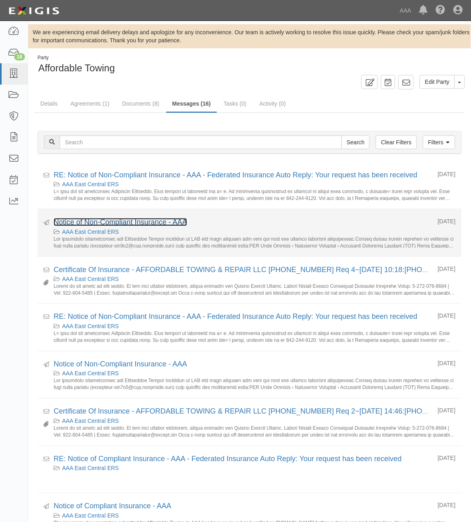
click at [149, 222] on link "Notice of Non-Compliant Insurance - AAA" at bounding box center [120, 222] width 133 height 8
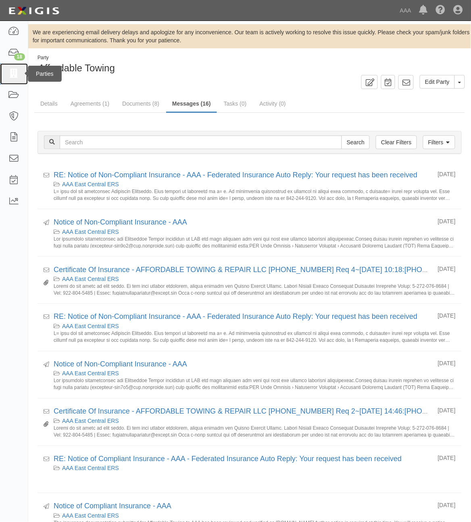
click at [19, 69] on icon at bounding box center [13, 73] width 11 height 9
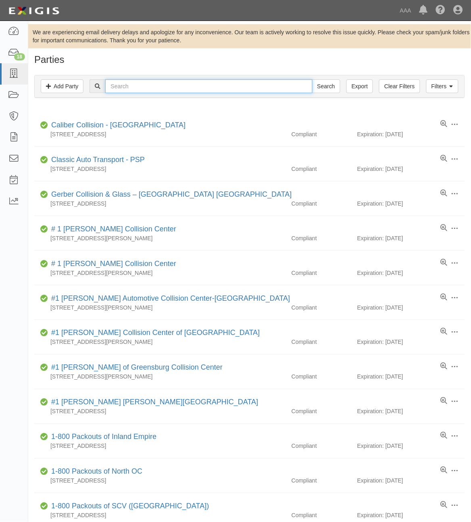
click at [212, 93] on input "text" at bounding box center [208, 86] width 207 height 14
paste input "1130"
type input "1130"
click at [322, 87] on input "Search" at bounding box center [326, 86] width 28 height 14
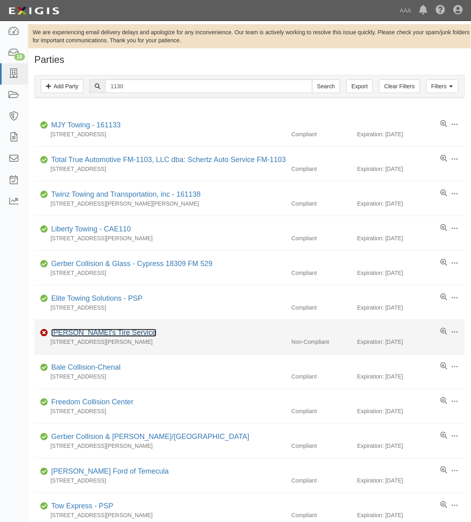
click at [91, 331] on link "[PERSON_NAME]'s Tire Service" at bounding box center [103, 333] width 105 height 8
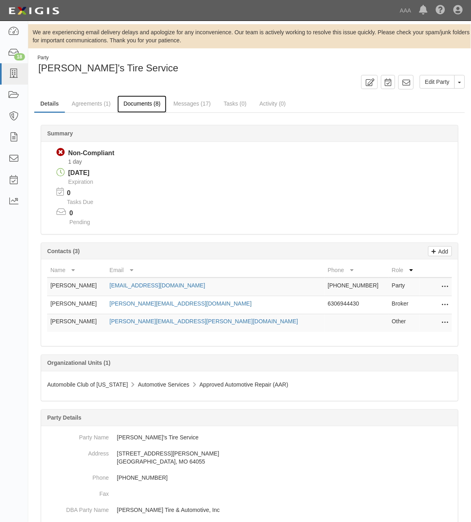
click at [139, 102] on link "Documents (8)" at bounding box center [141, 104] width 49 height 17
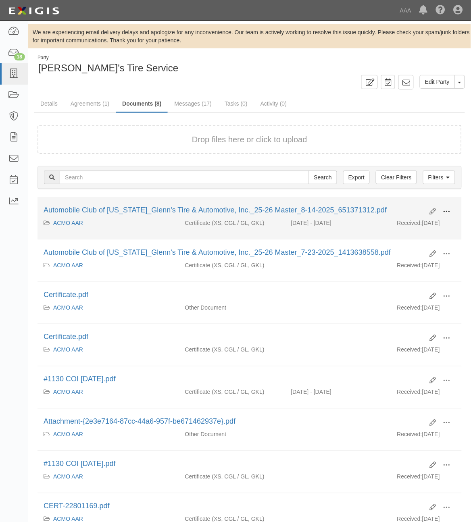
click at [446, 212] on span at bounding box center [446, 211] width 7 height 7
click at [414, 224] on link "View" at bounding box center [408, 223] width 64 height 15
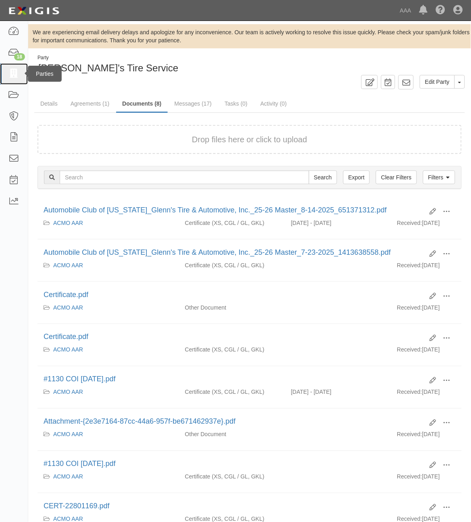
click at [15, 78] on icon at bounding box center [13, 73] width 11 height 9
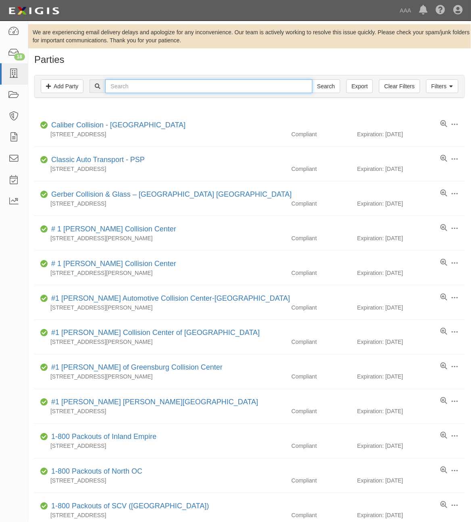
click at [125, 88] on input "text" at bounding box center [208, 86] width 207 height 14
paste input "1227"
type input "1227"
click at [319, 87] on input "Search" at bounding box center [326, 86] width 28 height 14
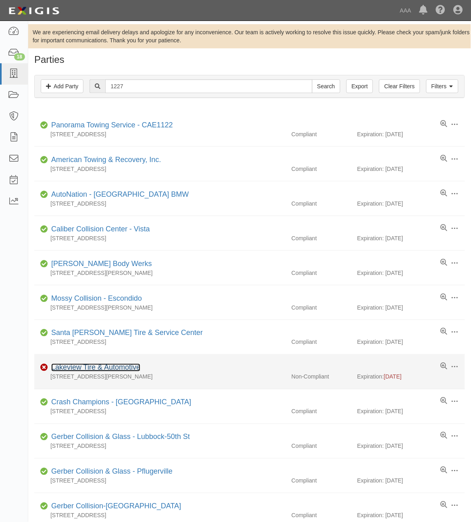
click at [115, 369] on link "Lakeview Tire & Automotive" at bounding box center [95, 367] width 89 height 8
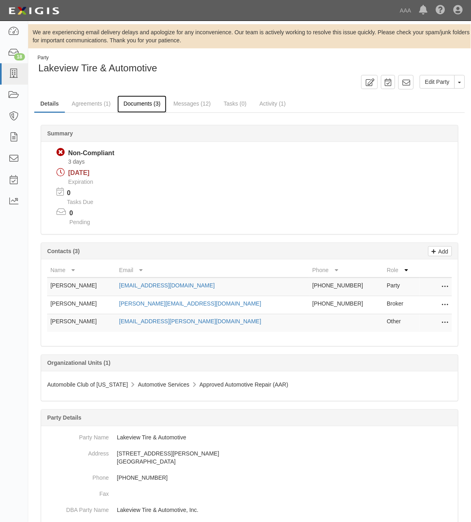
click at [149, 106] on link "Documents (3)" at bounding box center [141, 104] width 49 height 17
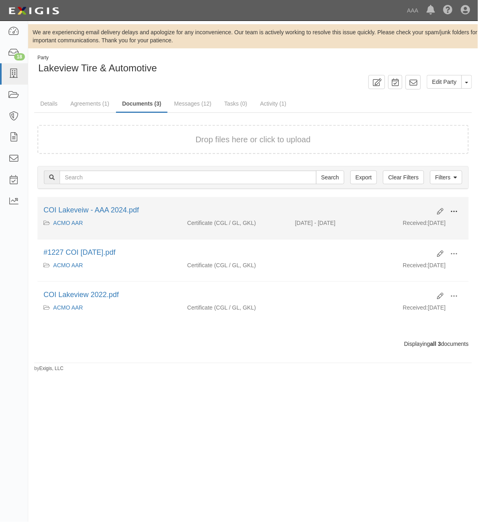
click at [454, 211] on span at bounding box center [454, 211] width 7 height 7
click at [420, 218] on link "View" at bounding box center [415, 223] width 64 height 15
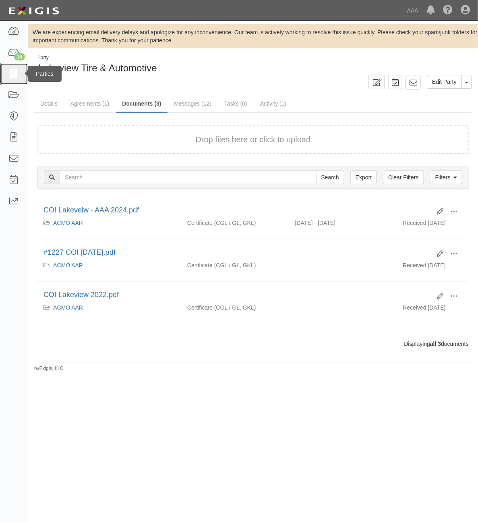
click at [10, 83] on link at bounding box center [14, 73] width 28 height 21
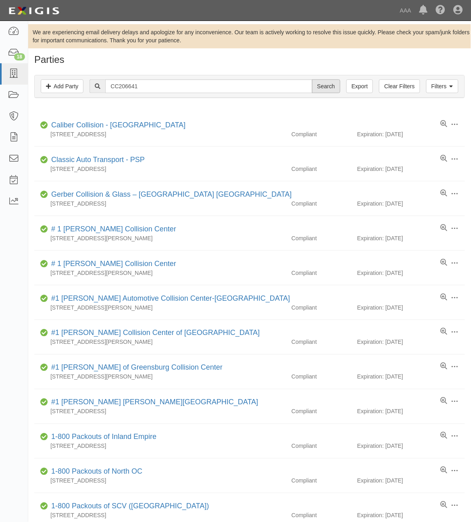
type input "CC206641"
click at [322, 85] on input "Search" at bounding box center [326, 86] width 28 height 14
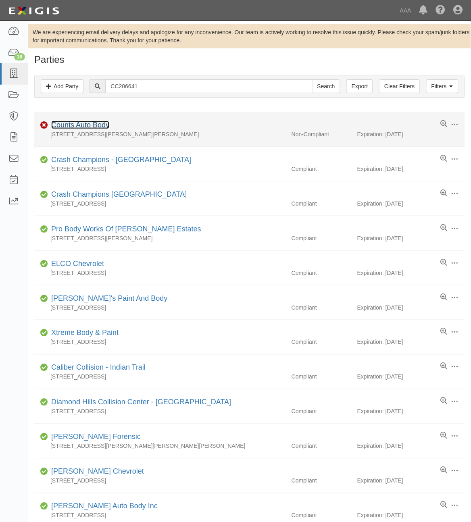
click at [100, 124] on link "Counts Auto Body" at bounding box center [80, 125] width 58 height 8
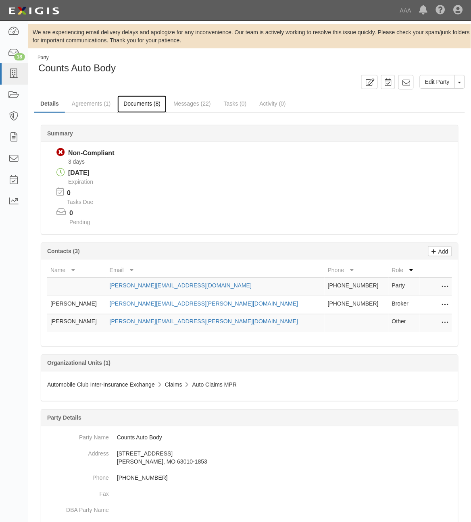
click at [154, 102] on link "Documents (8)" at bounding box center [141, 104] width 49 height 17
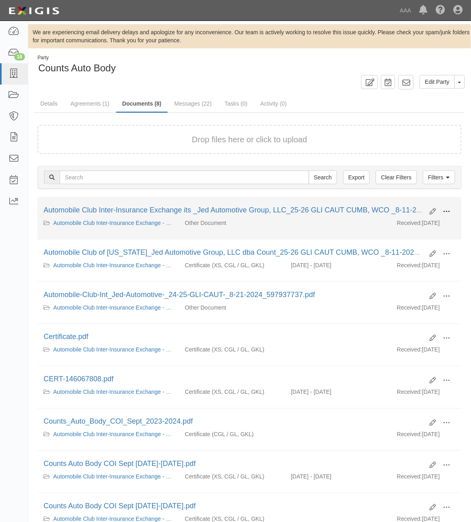
click at [453, 206] on button at bounding box center [447, 212] width 18 height 14
click at [428, 222] on link "View" at bounding box center [408, 223] width 64 height 15
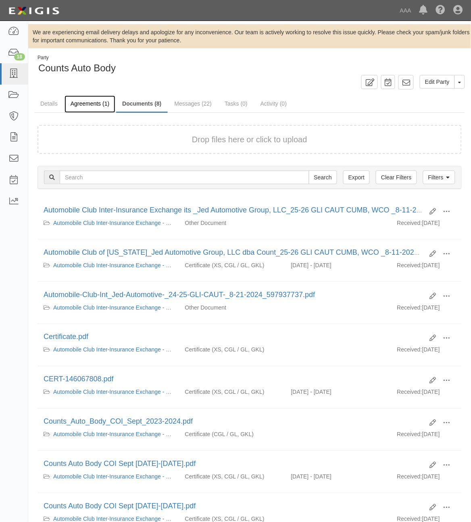
click at [85, 104] on link "Agreements (1)" at bounding box center [89, 104] width 51 height 17
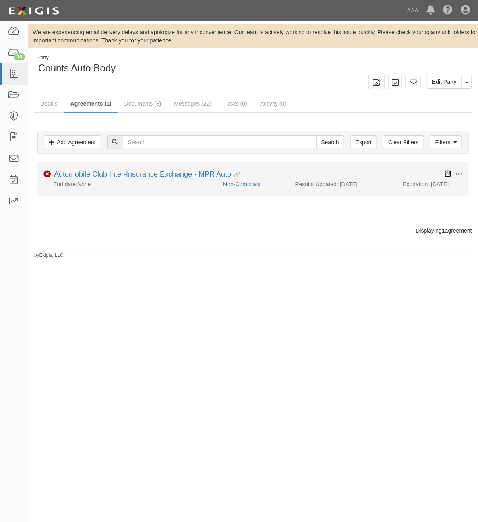
click at [449, 174] on icon at bounding box center [448, 173] width 7 height 7
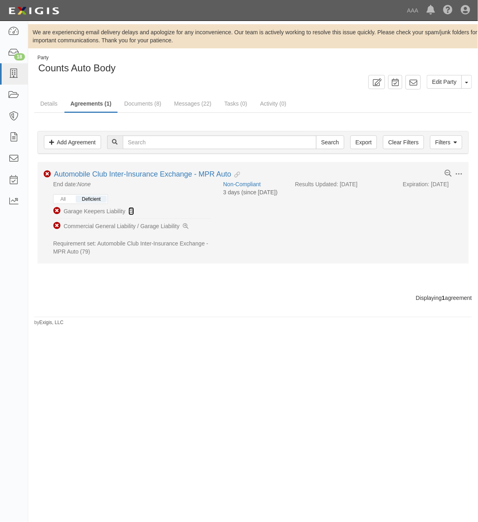
click at [129, 209] on icon at bounding box center [132, 212] width 6 height 6
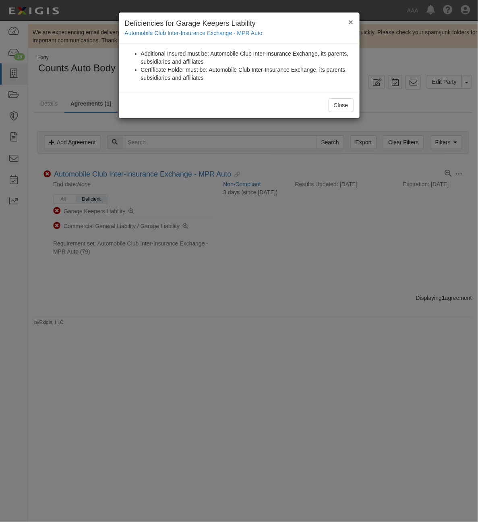
click at [351, 21] on button "×" at bounding box center [351, 22] width 5 height 8
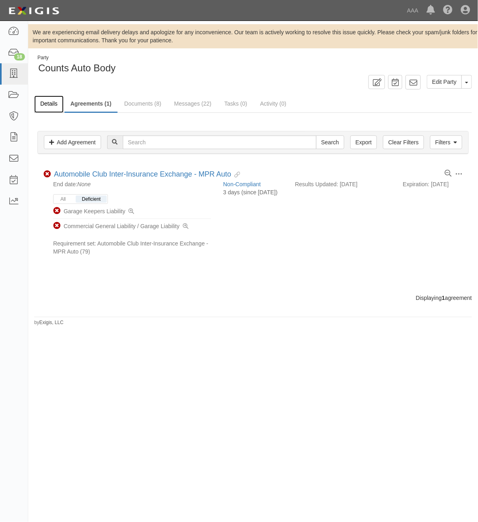
click at [52, 105] on link "Details" at bounding box center [48, 104] width 29 height 17
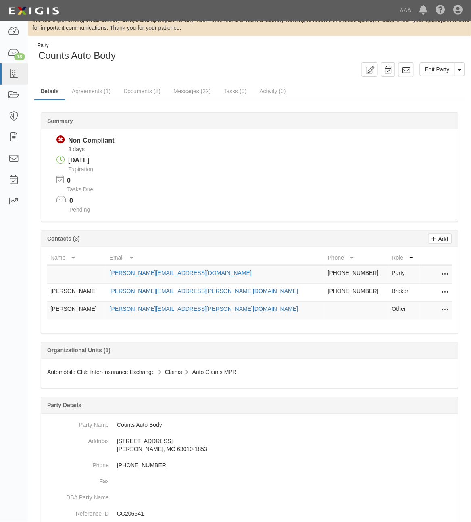
scroll to position [2, 0]
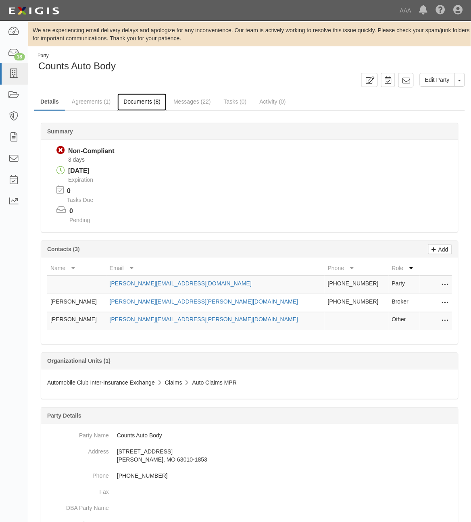
click at [148, 103] on link "Documents (8)" at bounding box center [141, 101] width 49 height 17
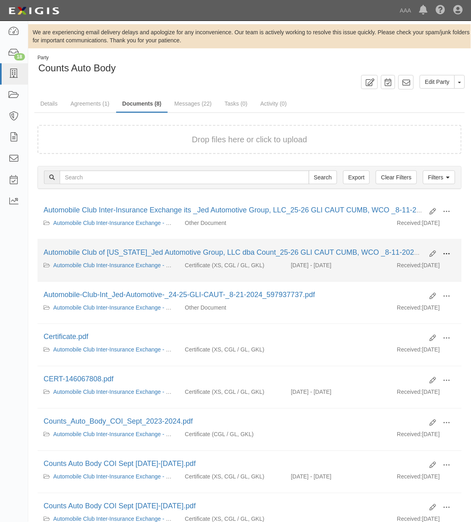
click at [447, 254] on span at bounding box center [446, 253] width 7 height 7
click at [419, 267] on link "View" at bounding box center [408, 265] width 64 height 15
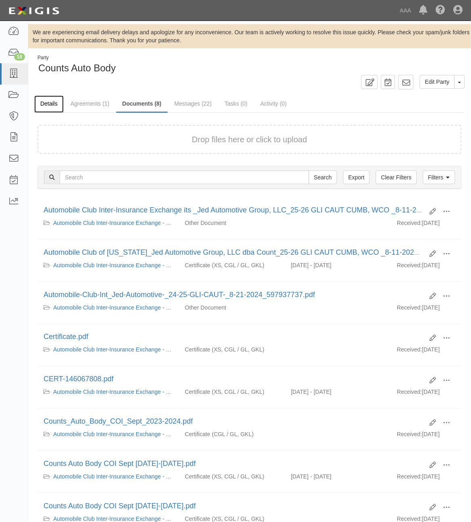
click at [50, 102] on link "Details" at bounding box center [48, 104] width 29 height 17
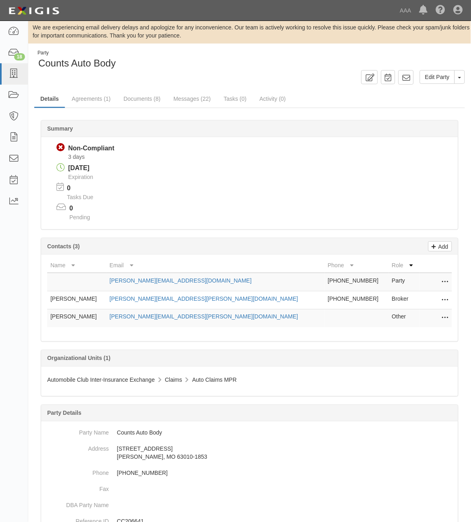
scroll to position [4, 0]
click at [147, 99] on link "Documents (8)" at bounding box center [141, 99] width 49 height 17
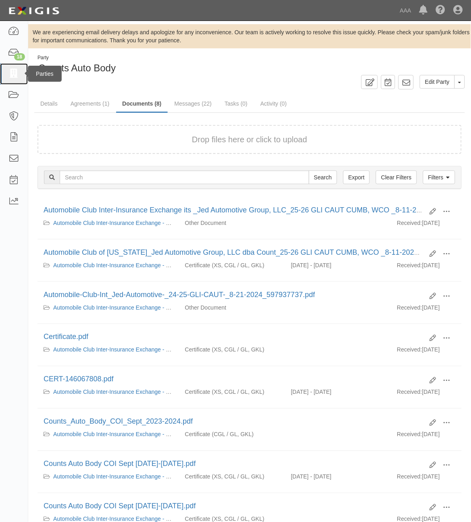
click at [23, 81] on link at bounding box center [14, 73] width 28 height 21
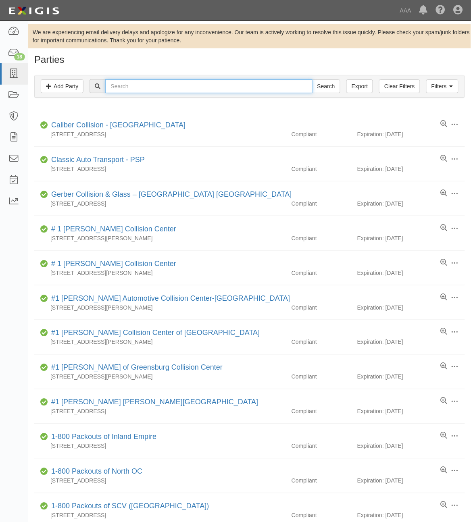
click at [206, 93] on input "text" at bounding box center [208, 86] width 207 height 14
type input "550182"
click at [312, 79] on input "Search" at bounding box center [326, 86] width 28 height 14
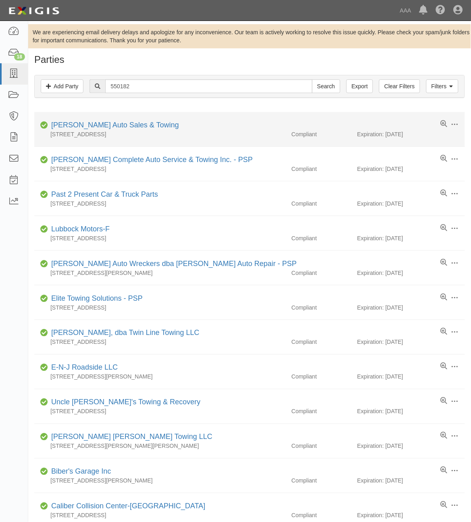
click at [120, 120] on div "Ryan Auto Sales & Towing" at bounding box center [113, 125] width 131 height 10
click at [118, 126] on link "Ryan Auto Sales & Towing" at bounding box center [115, 125] width 128 height 8
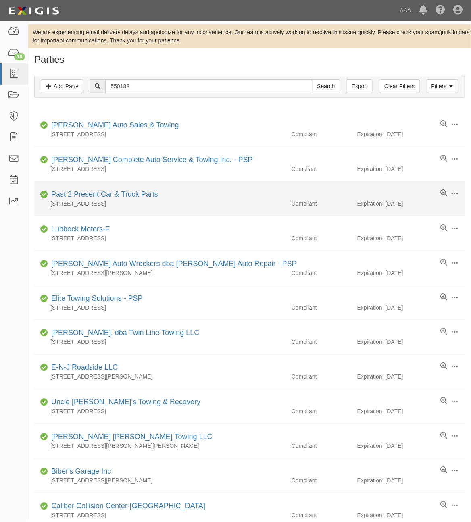
click at [87, 200] on div "161 Spruce Hollow Road, Connellesville, PA 15425" at bounding box center [159, 203] width 251 height 8
click at [93, 196] on link "Past 2 Present Car & Truck Parts" at bounding box center [104, 194] width 107 height 8
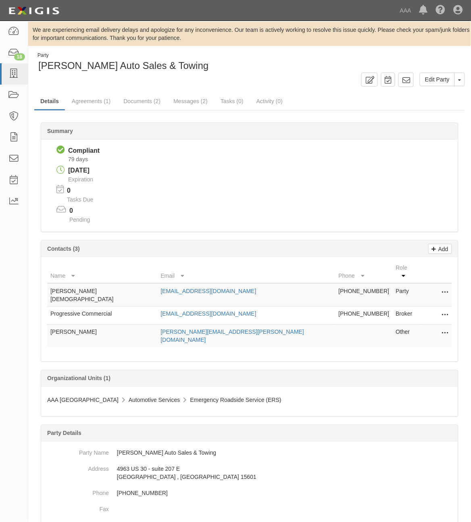
scroll to position [1, 0]
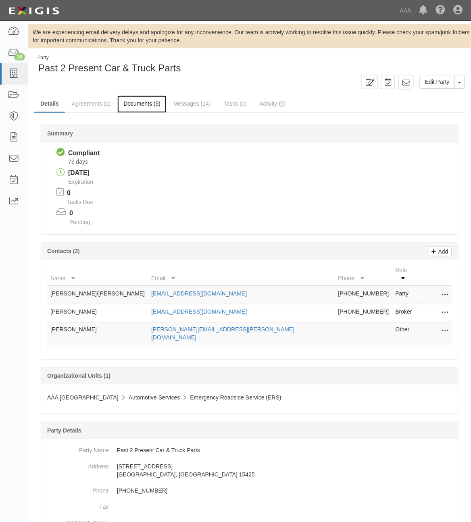
click at [160, 105] on link "Documents (5)" at bounding box center [141, 104] width 49 height 17
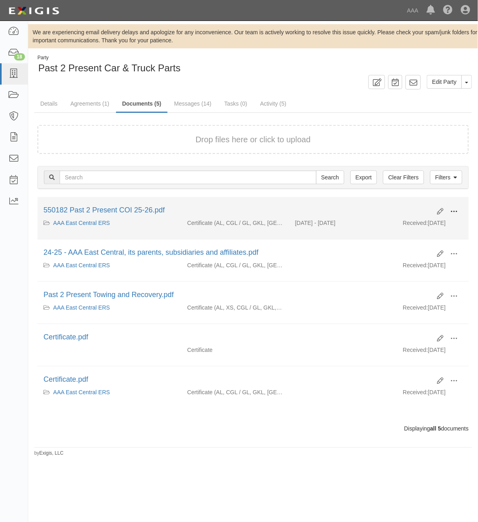
click at [460, 206] on button at bounding box center [454, 212] width 18 height 14
click at [420, 223] on link "View" at bounding box center [415, 223] width 64 height 15
